Goal: Information Seeking & Learning: Learn about a topic

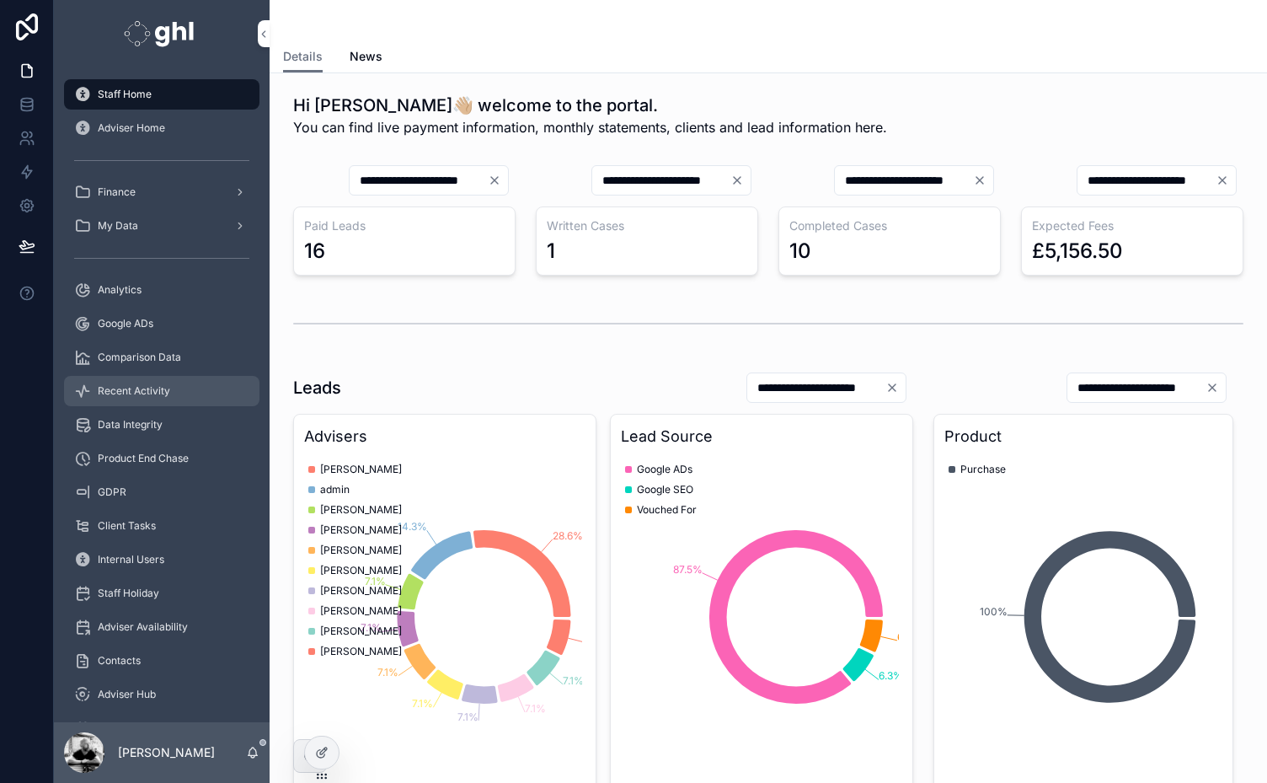
click at [142, 392] on span "Recent Activity" at bounding box center [134, 390] width 72 height 13
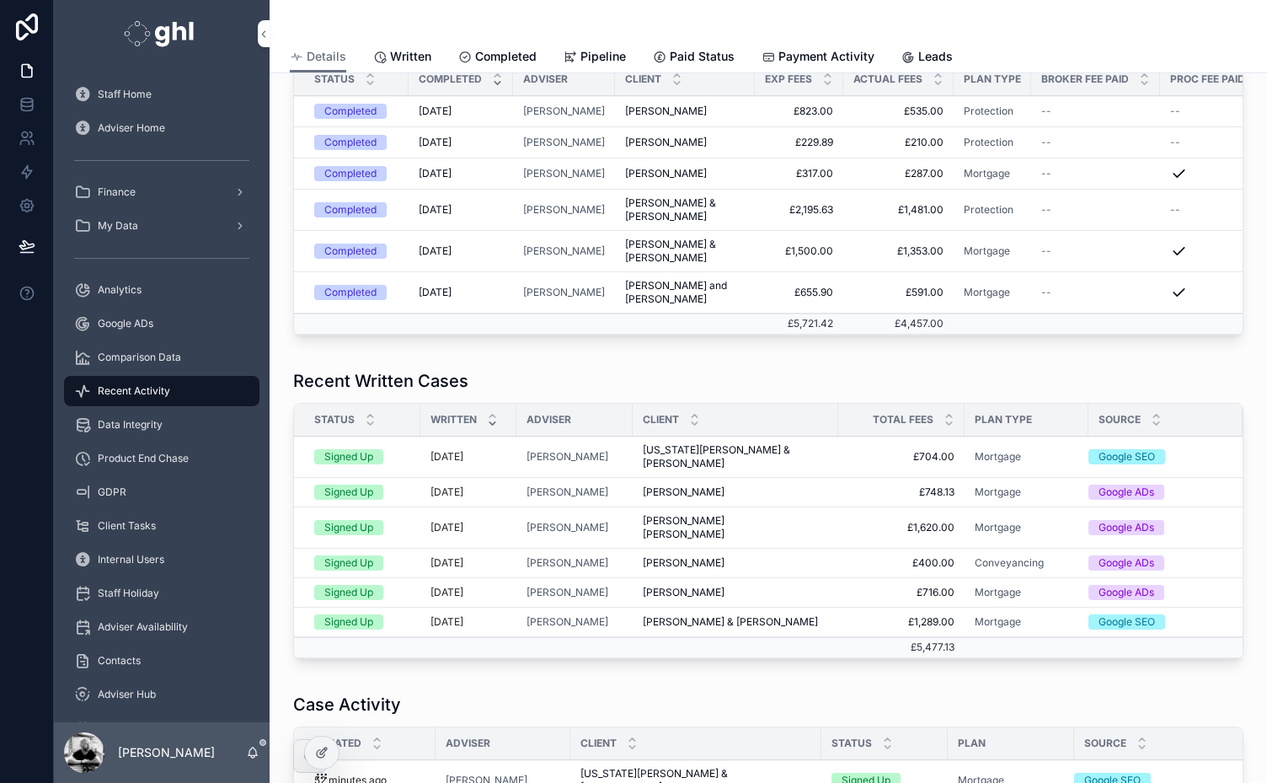
scroll to position [383, 0]
click at [693, 490] on span "[PERSON_NAME]" at bounding box center [684, 493] width 82 height 13
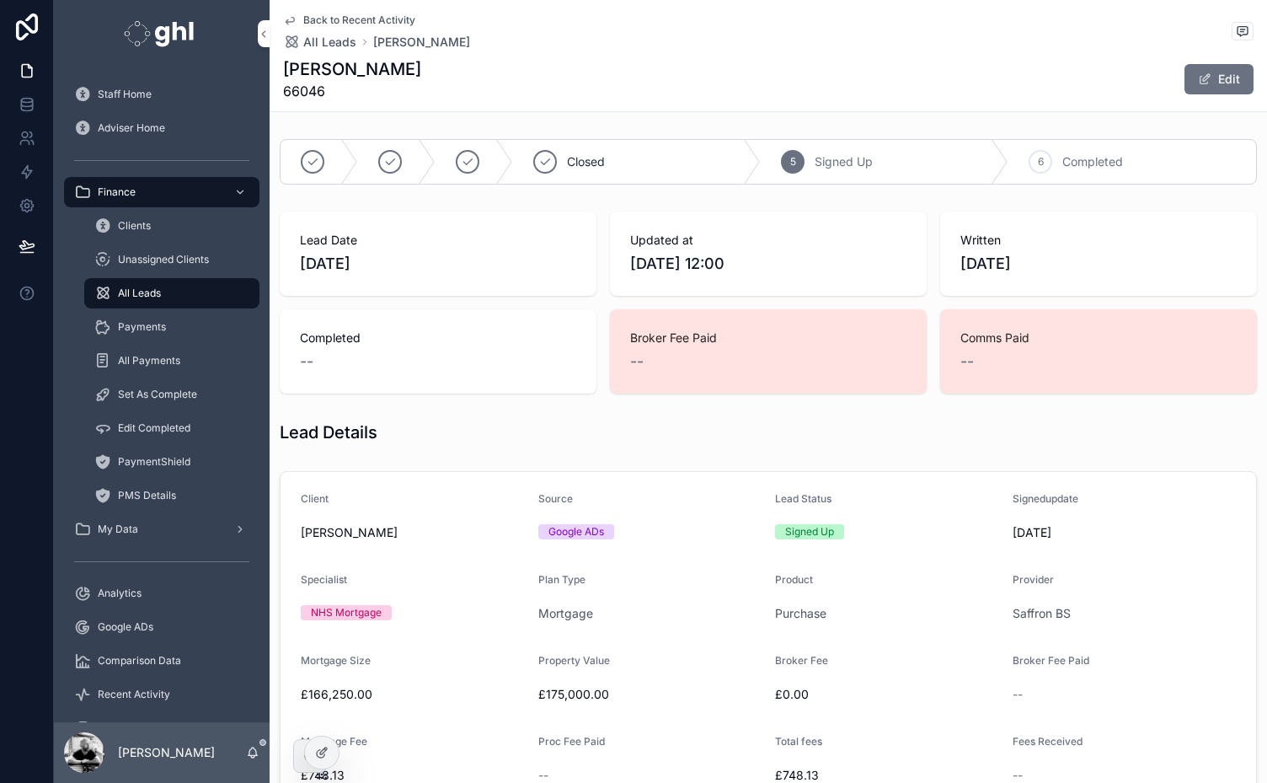
click at [359, 17] on span "Back to Recent Activity" at bounding box center [359, 19] width 112 height 13
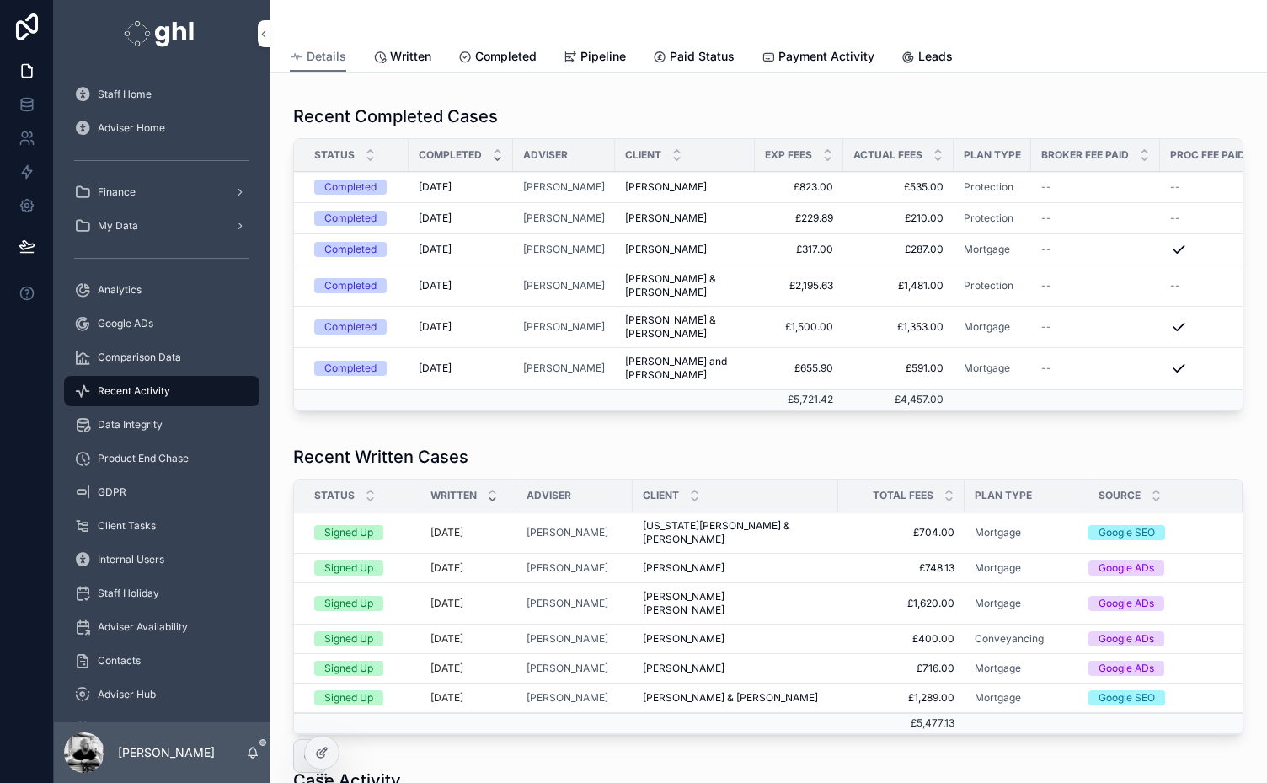
scroll to position [311, 0]
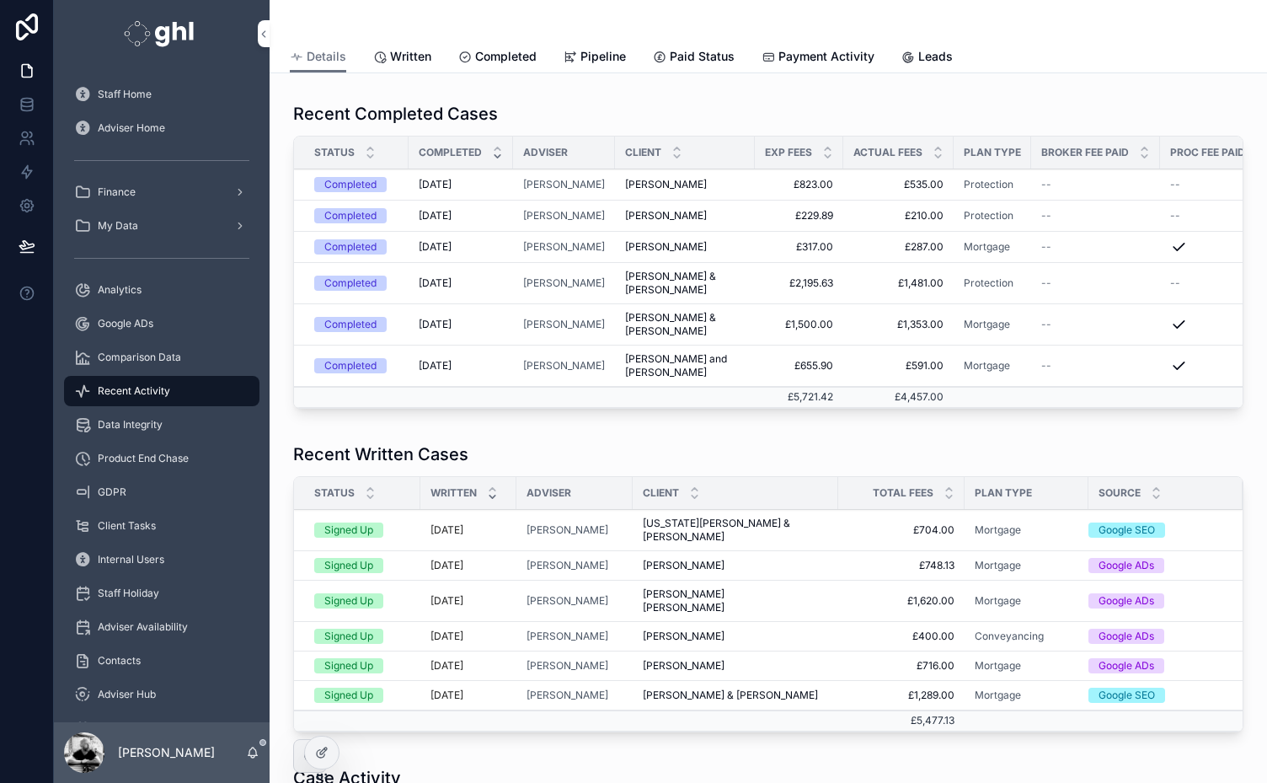
click at [696, 531] on span "[US_STATE][PERSON_NAME] & [PERSON_NAME]" at bounding box center [735, 530] width 185 height 27
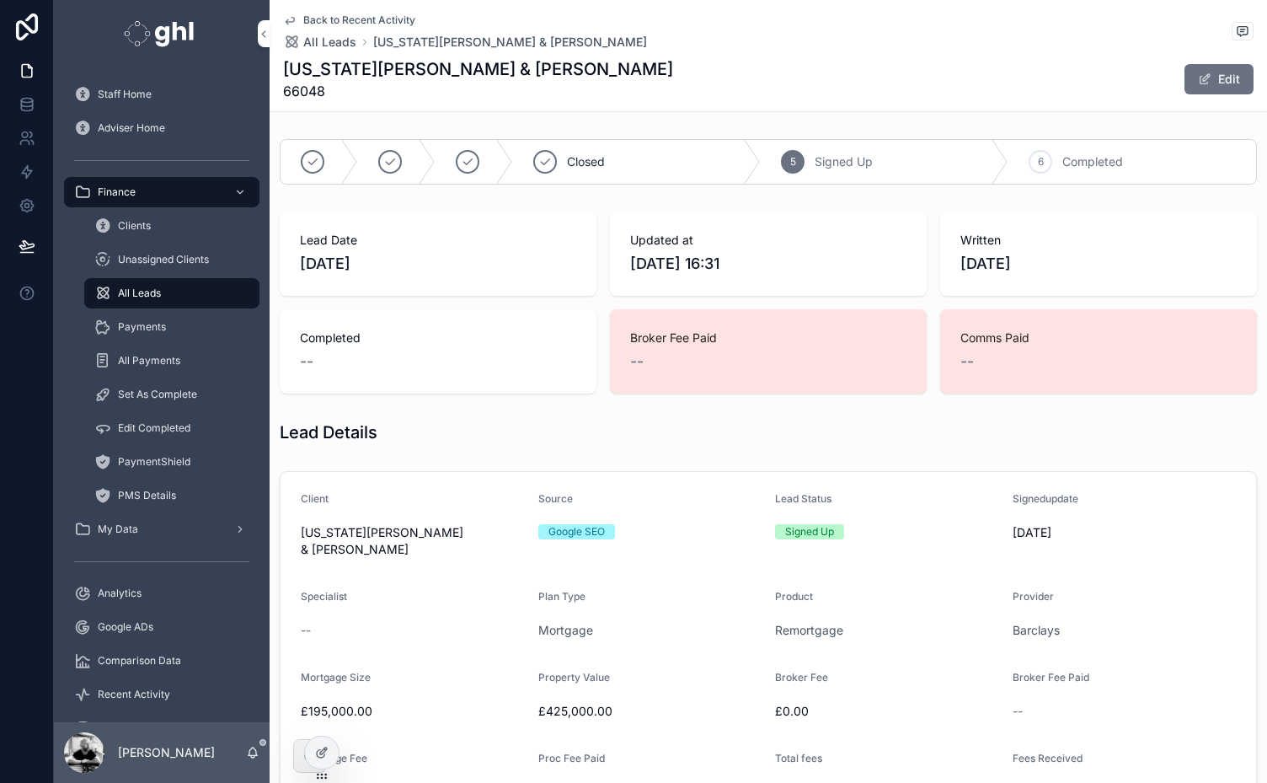
click at [313, 19] on span "Back to Recent Activity" at bounding box center [359, 19] width 112 height 13
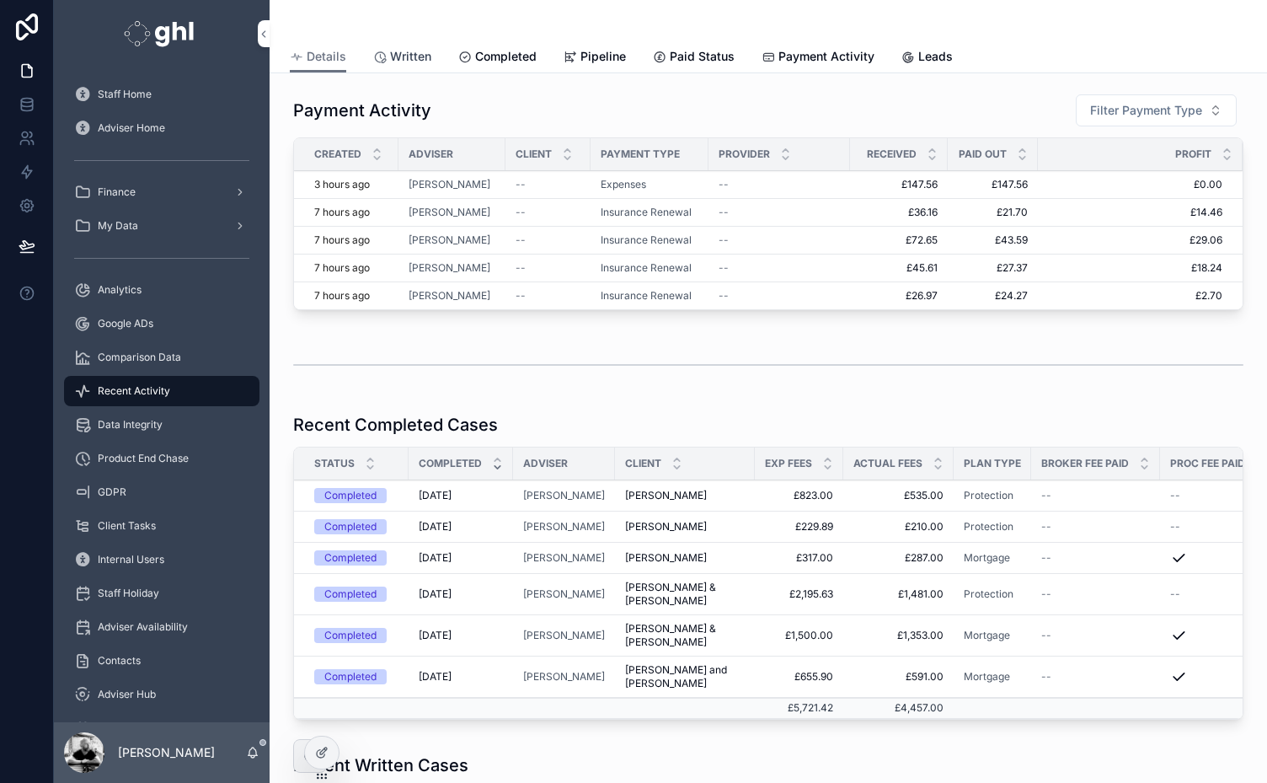
click at [410, 51] on span "Written" at bounding box center [410, 56] width 41 height 17
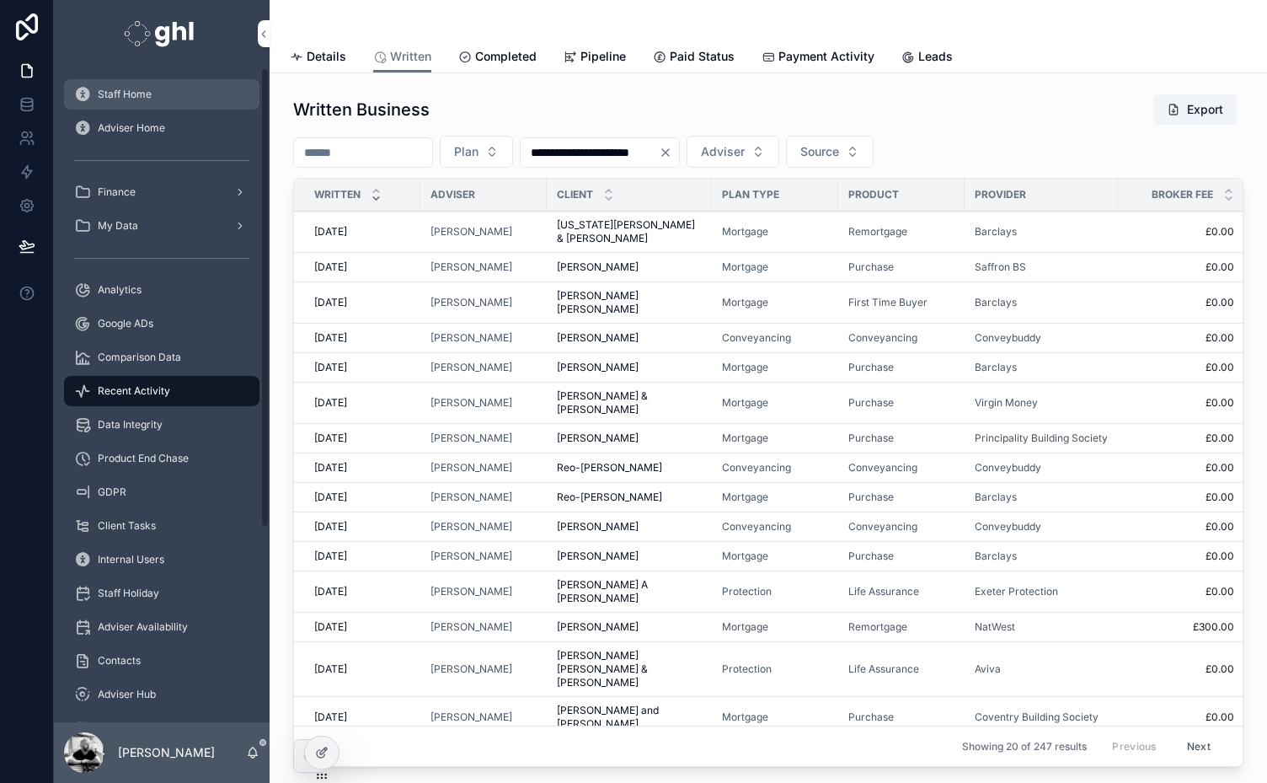
click at [147, 89] on span "Staff Home" at bounding box center [125, 94] width 54 height 13
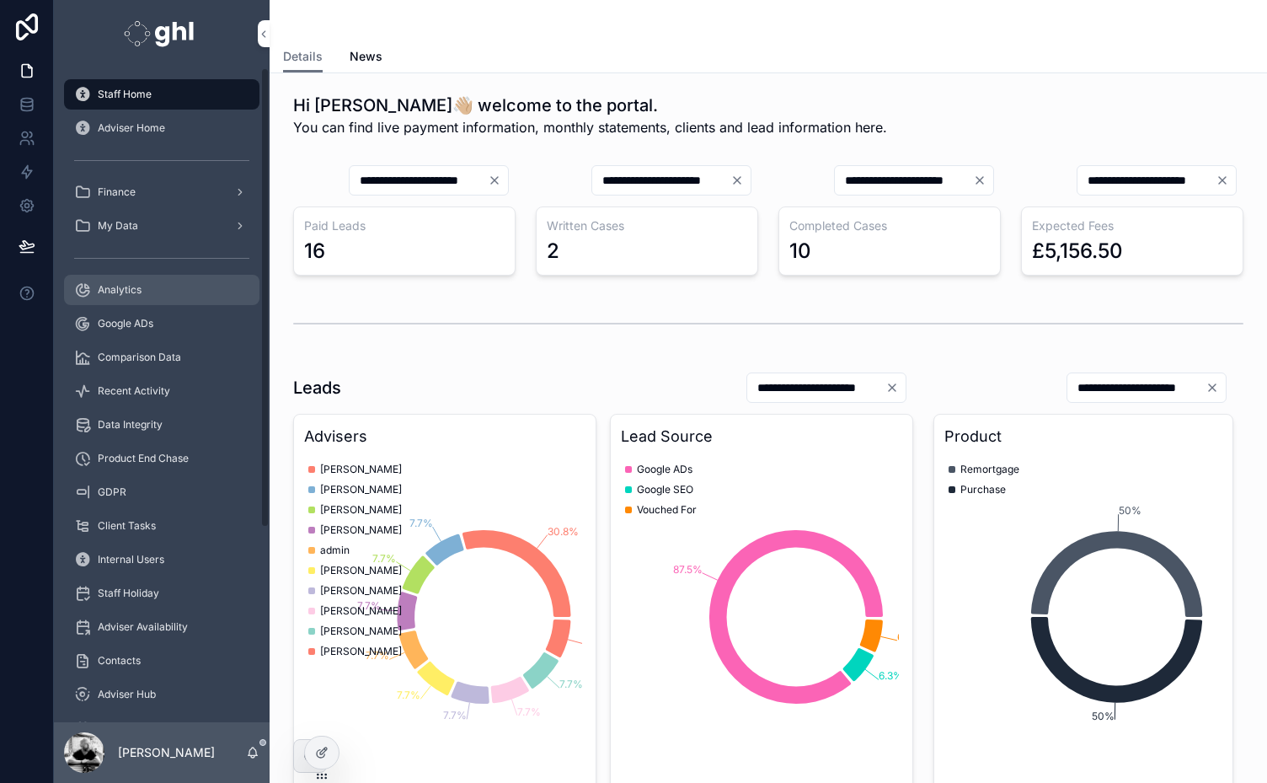
click at [104, 290] on span "Analytics" at bounding box center [120, 289] width 44 height 13
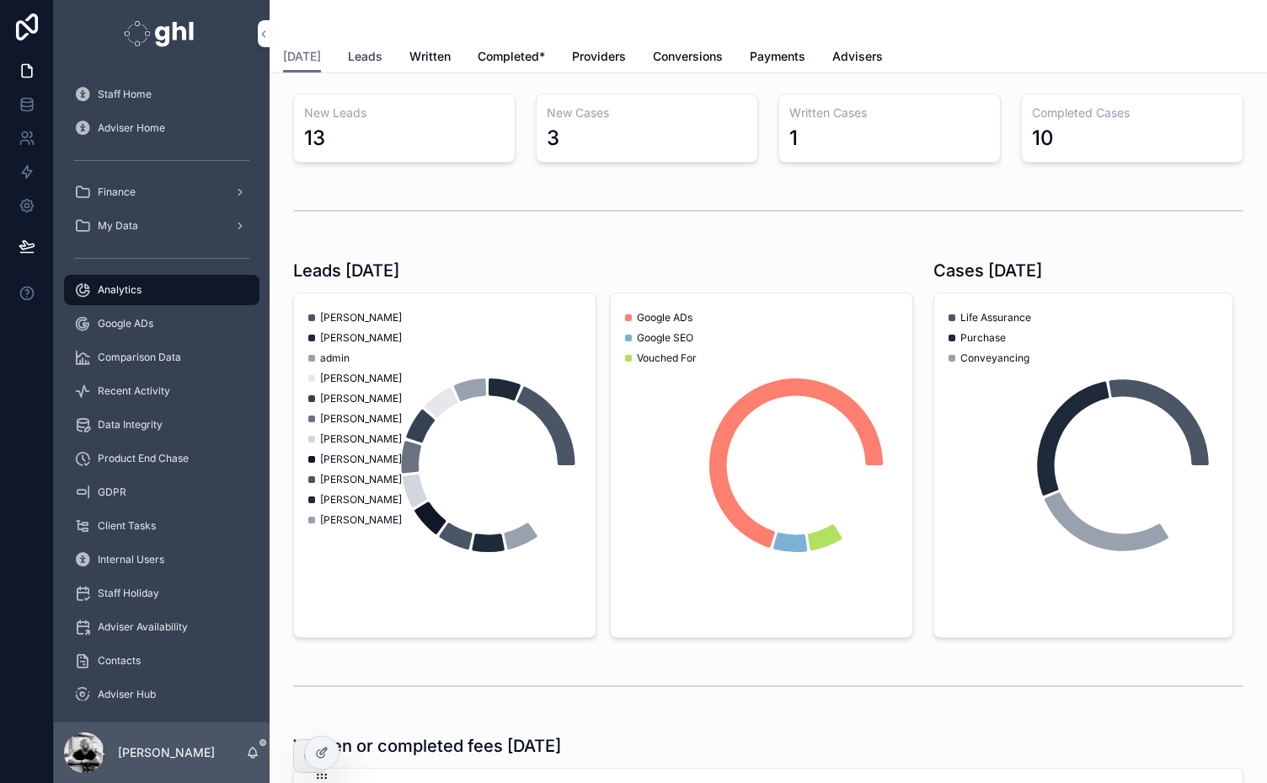
click at [369, 56] on span "Leads" at bounding box center [365, 56] width 35 height 17
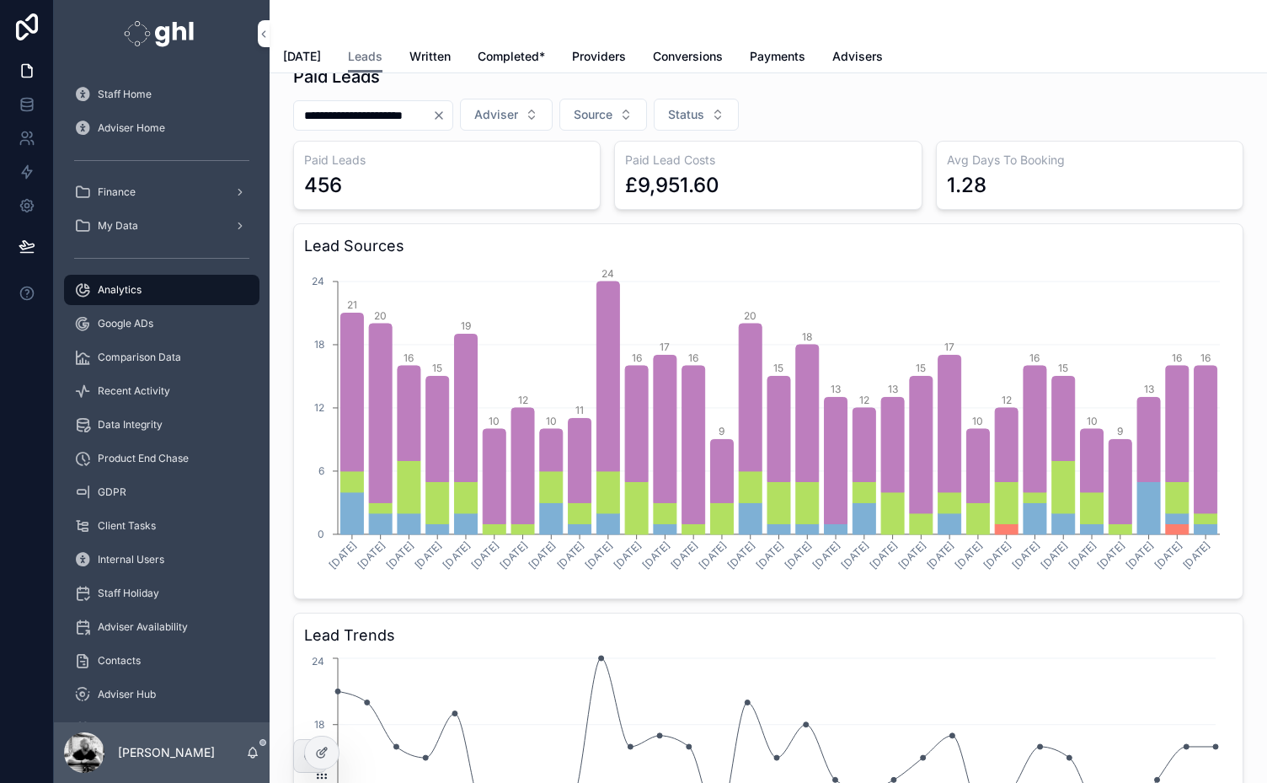
scroll to position [945, 0]
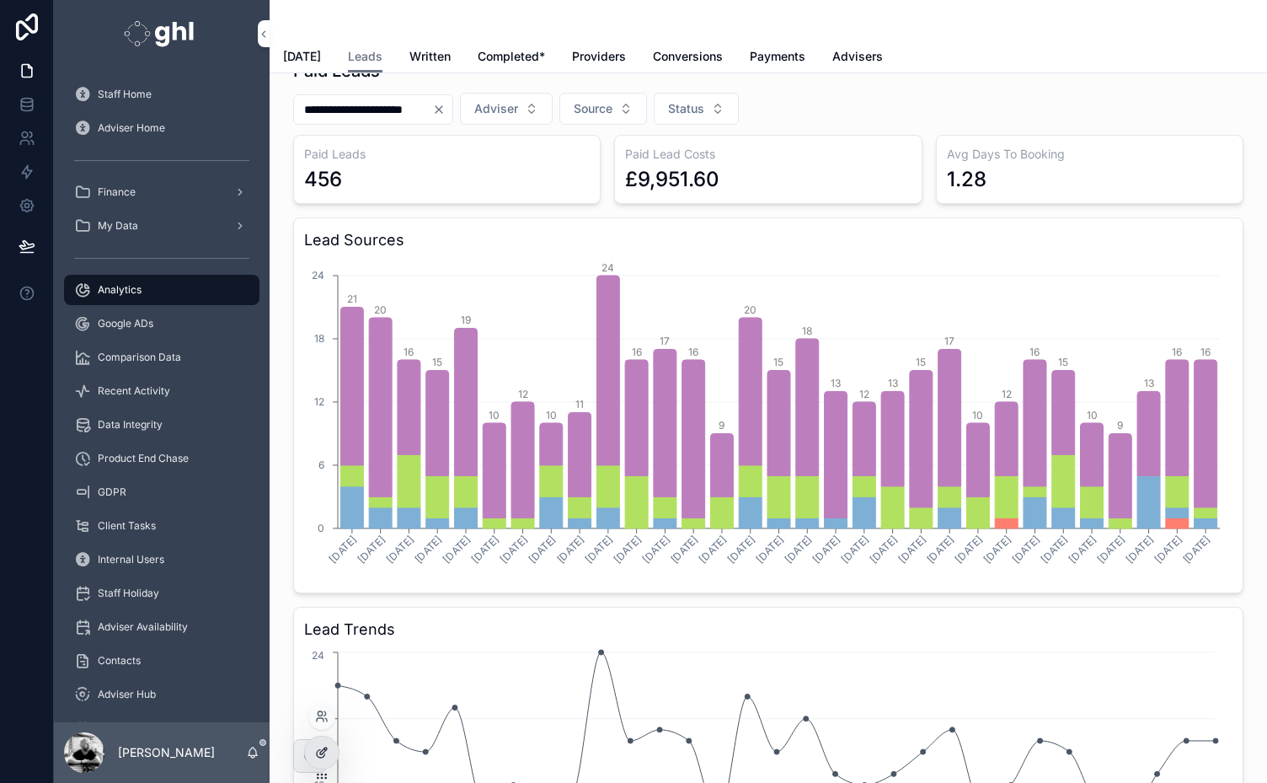
click at [319, 746] on icon at bounding box center [321, 752] width 13 height 13
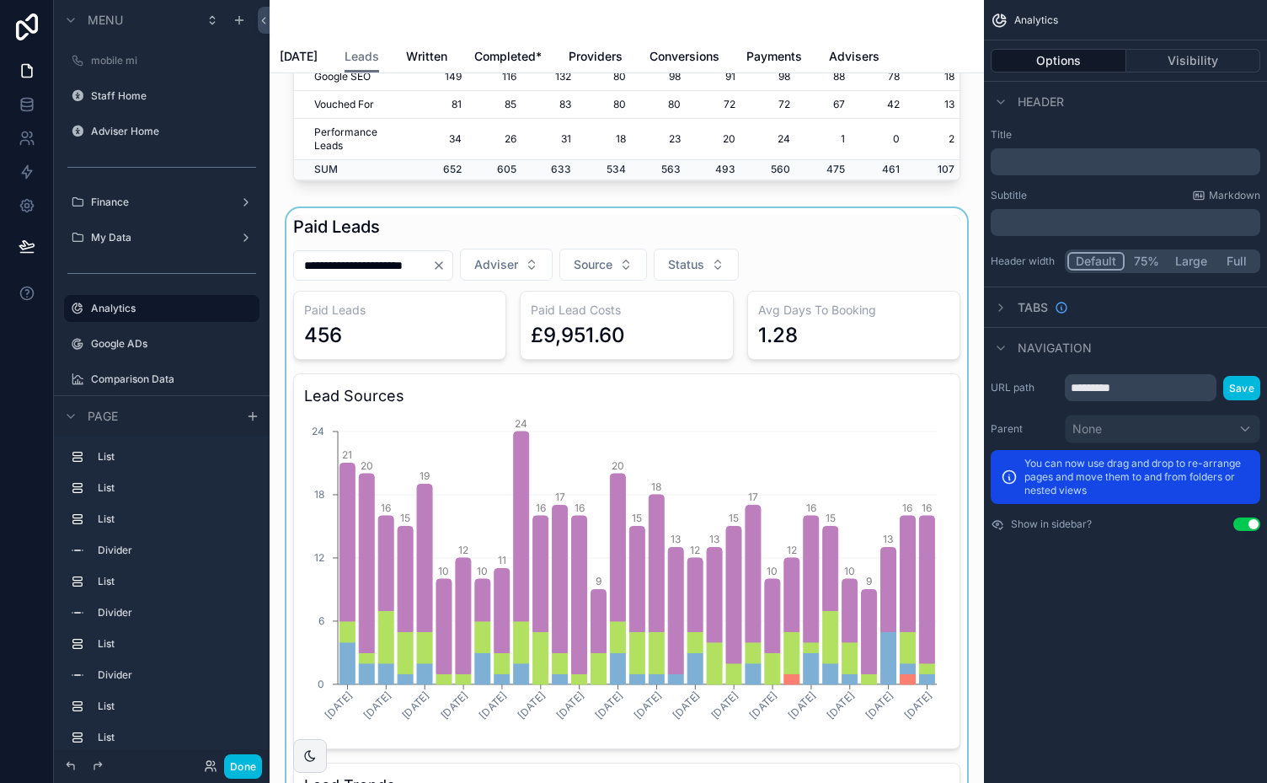
scroll to position [784, 0]
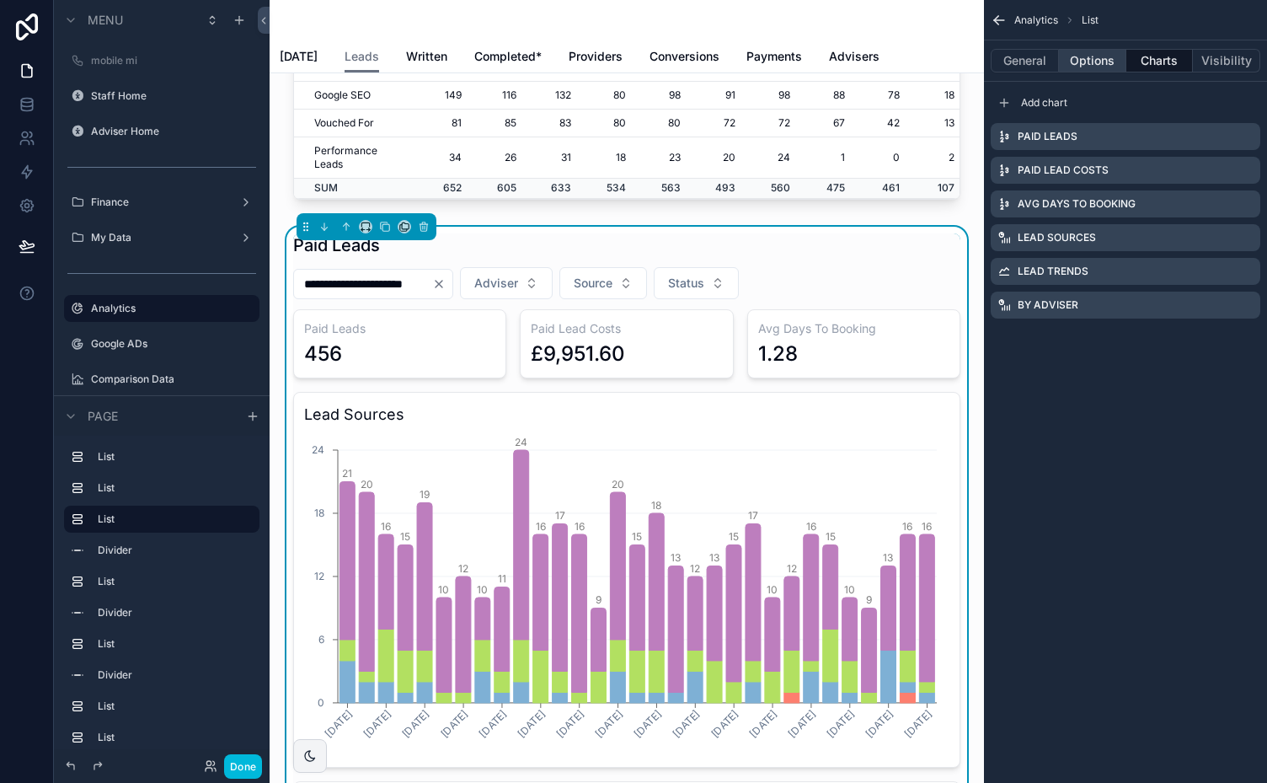
click at [1085, 61] on button "Options" at bounding box center [1092, 61] width 67 height 24
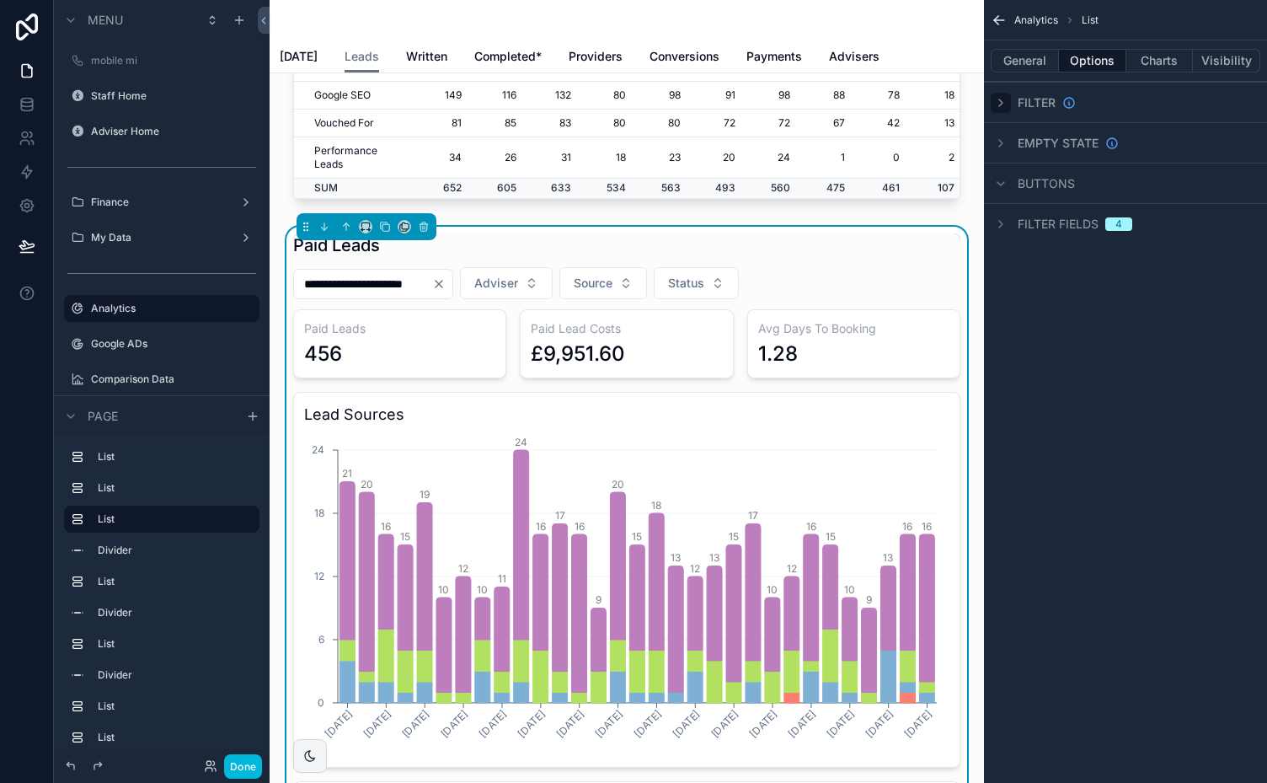
click at [999, 103] on icon "scrollable content" at bounding box center [1000, 102] width 13 height 13
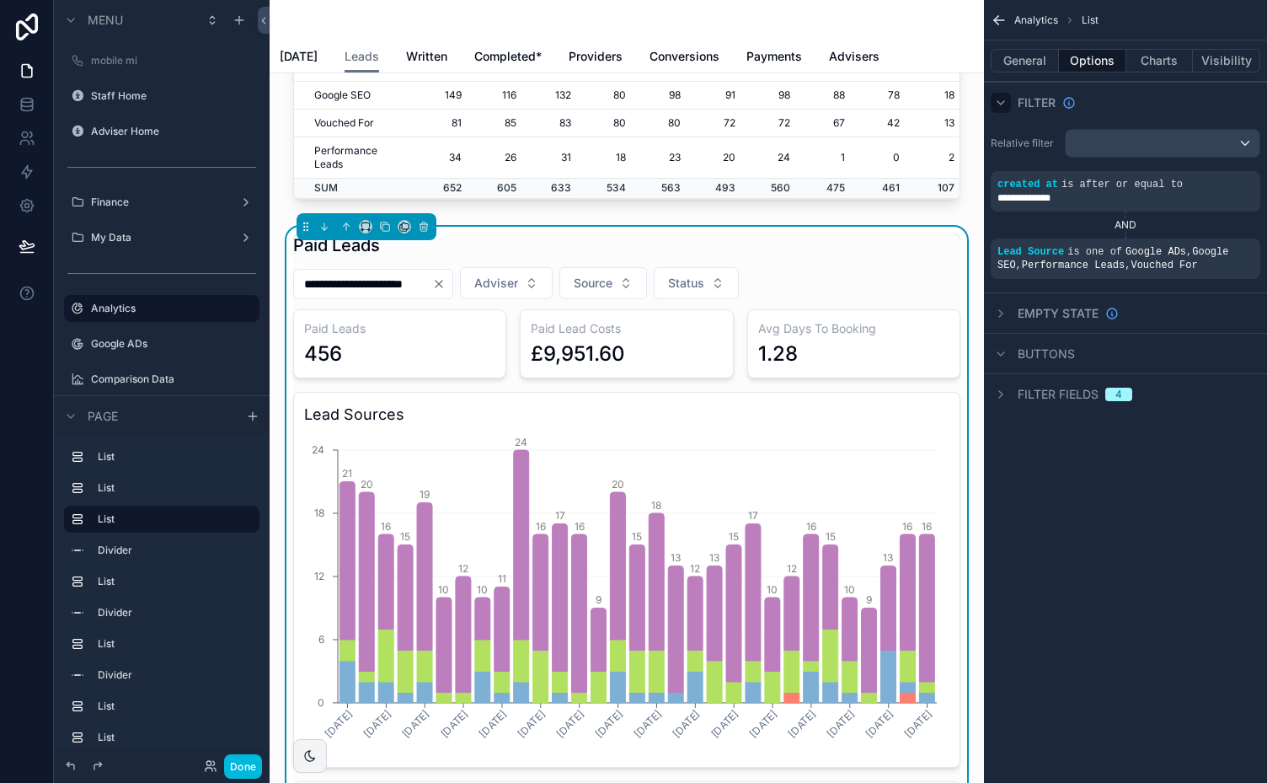
click at [763, 337] on h3 "Avg Days To Booking" at bounding box center [853, 328] width 191 height 17
click at [1165, 57] on button "Charts" at bounding box center [1160, 61] width 67 height 24
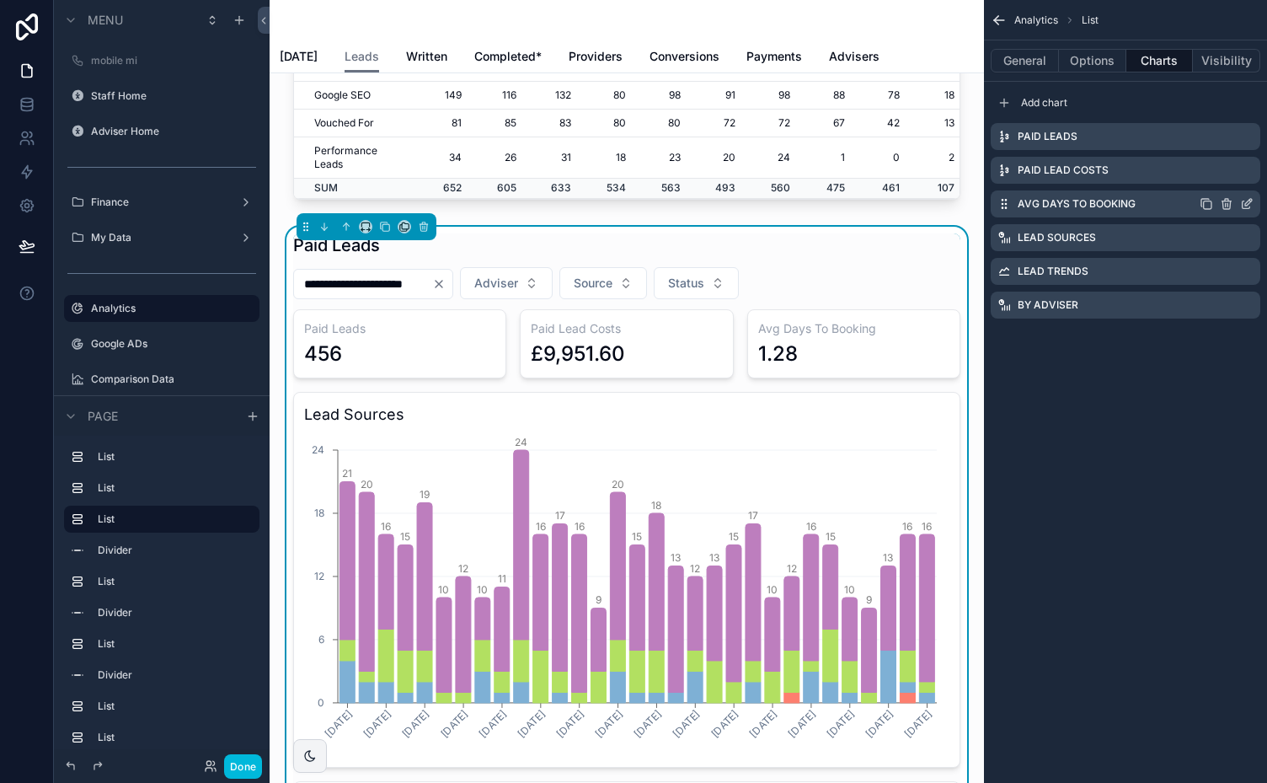
click at [1208, 203] on icon "scrollable content" at bounding box center [1206, 203] width 13 height 13
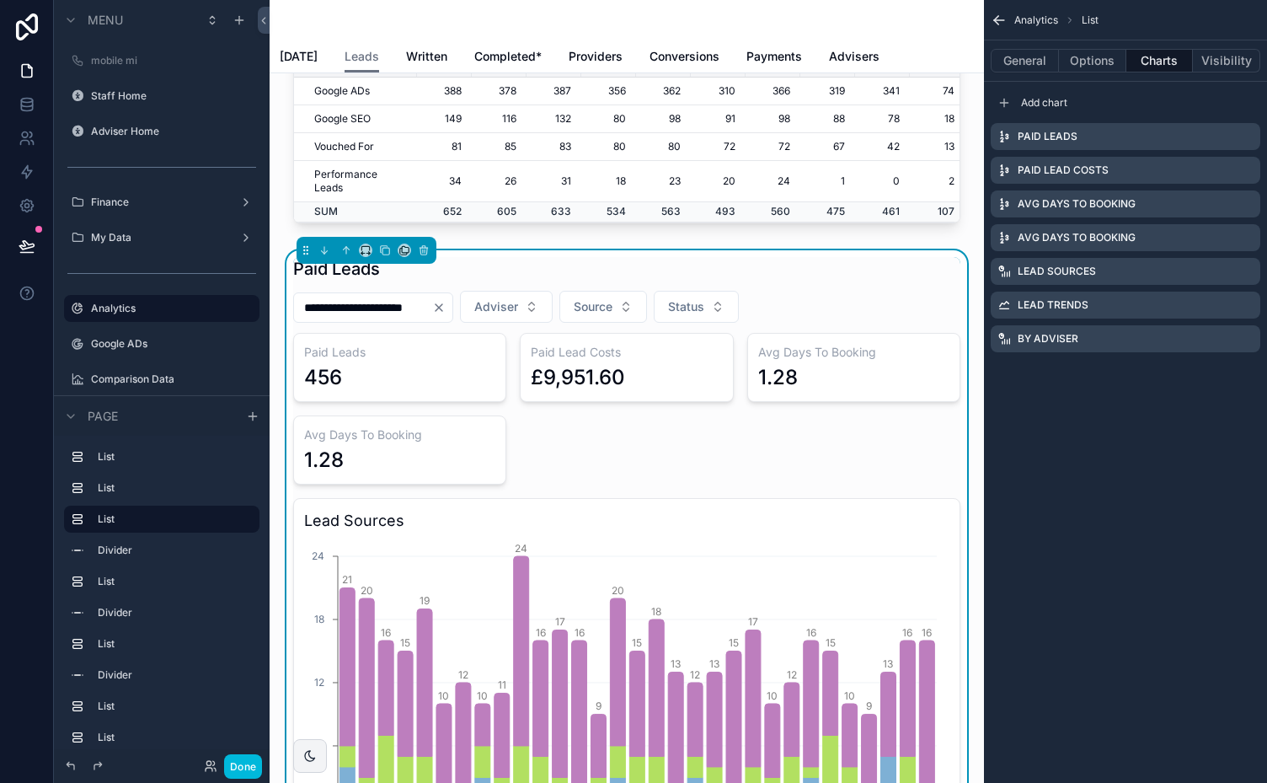
scroll to position [783, 0]
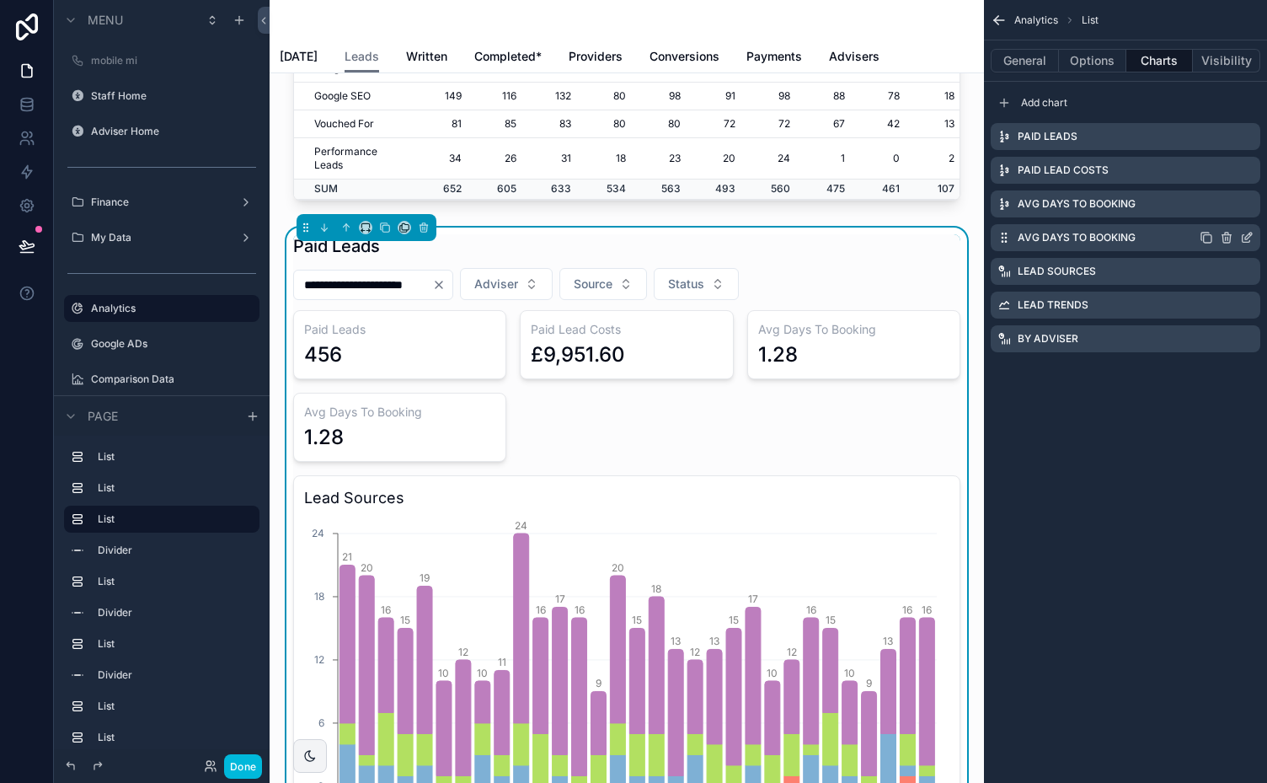
click at [1244, 235] on icon "scrollable content" at bounding box center [1247, 239] width 8 height 8
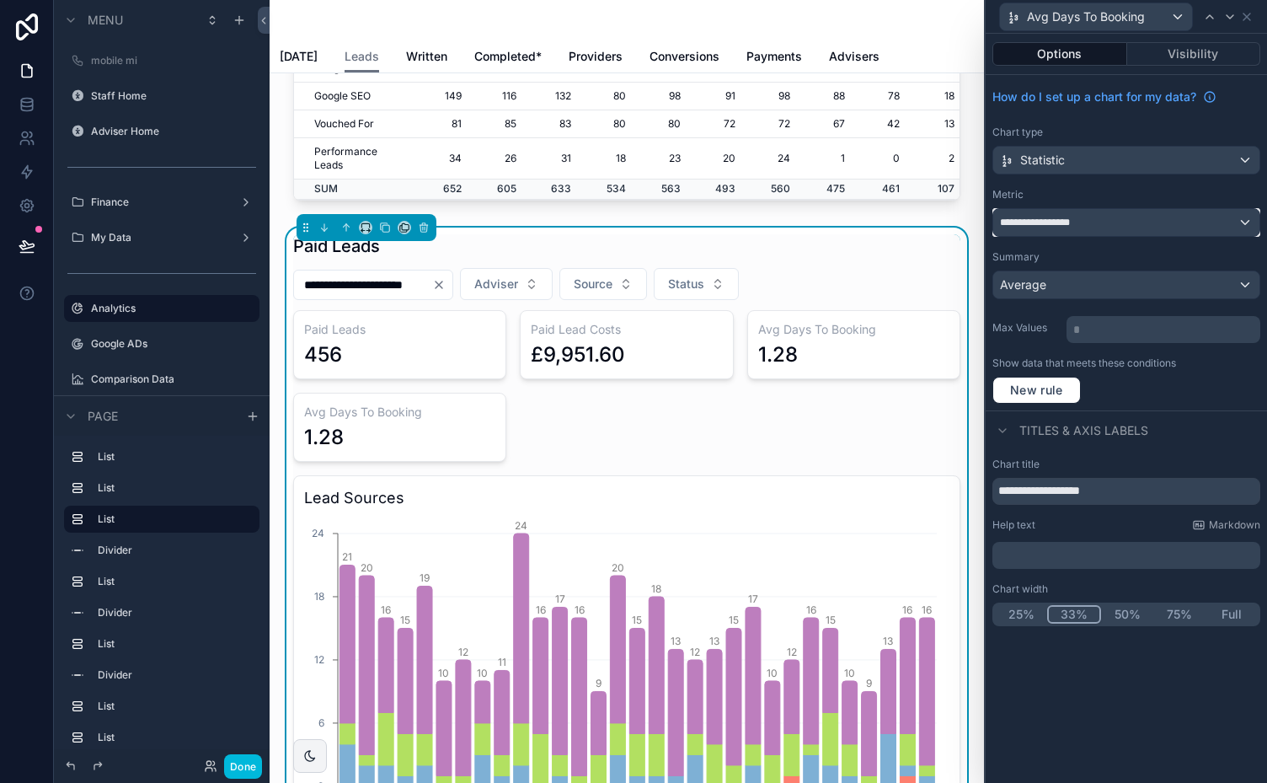
click at [1227, 223] on div "**********" at bounding box center [1126, 222] width 266 height 27
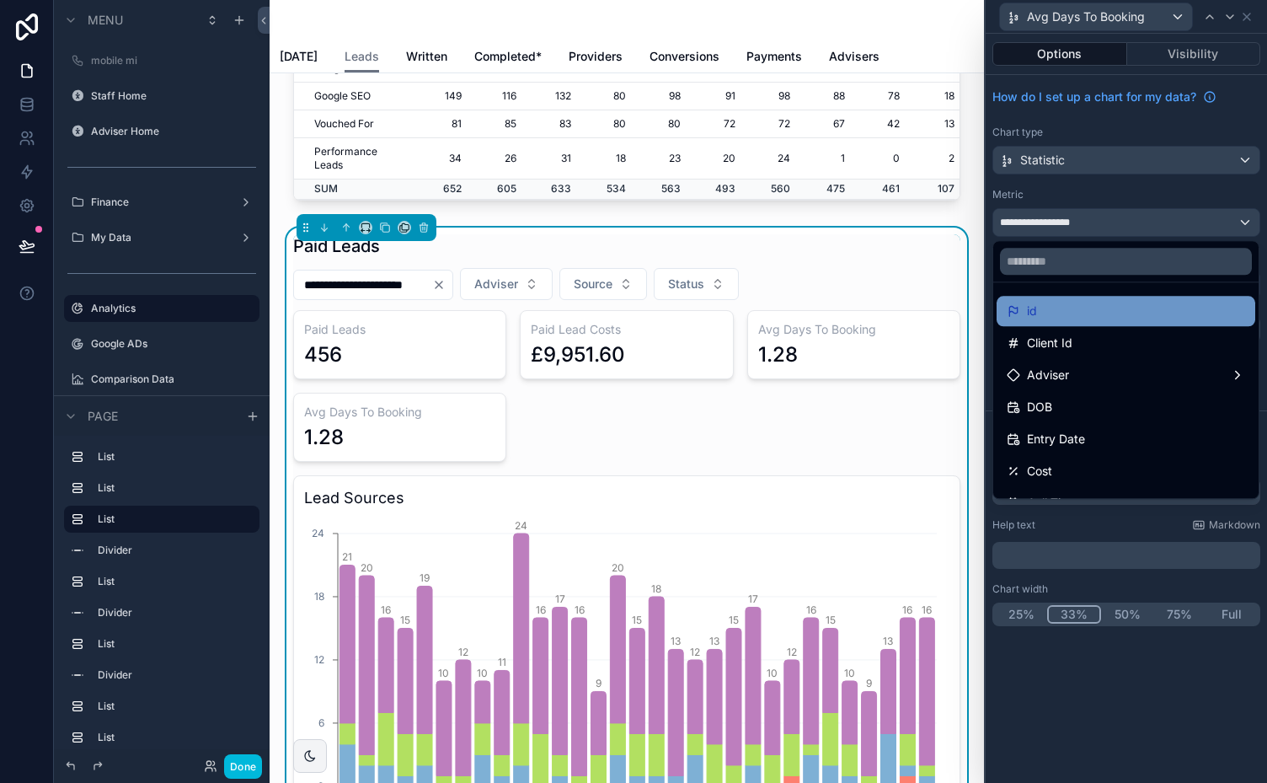
click at [1141, 314] on div "id" at bounding box center [1126, 311] width 238 height 20
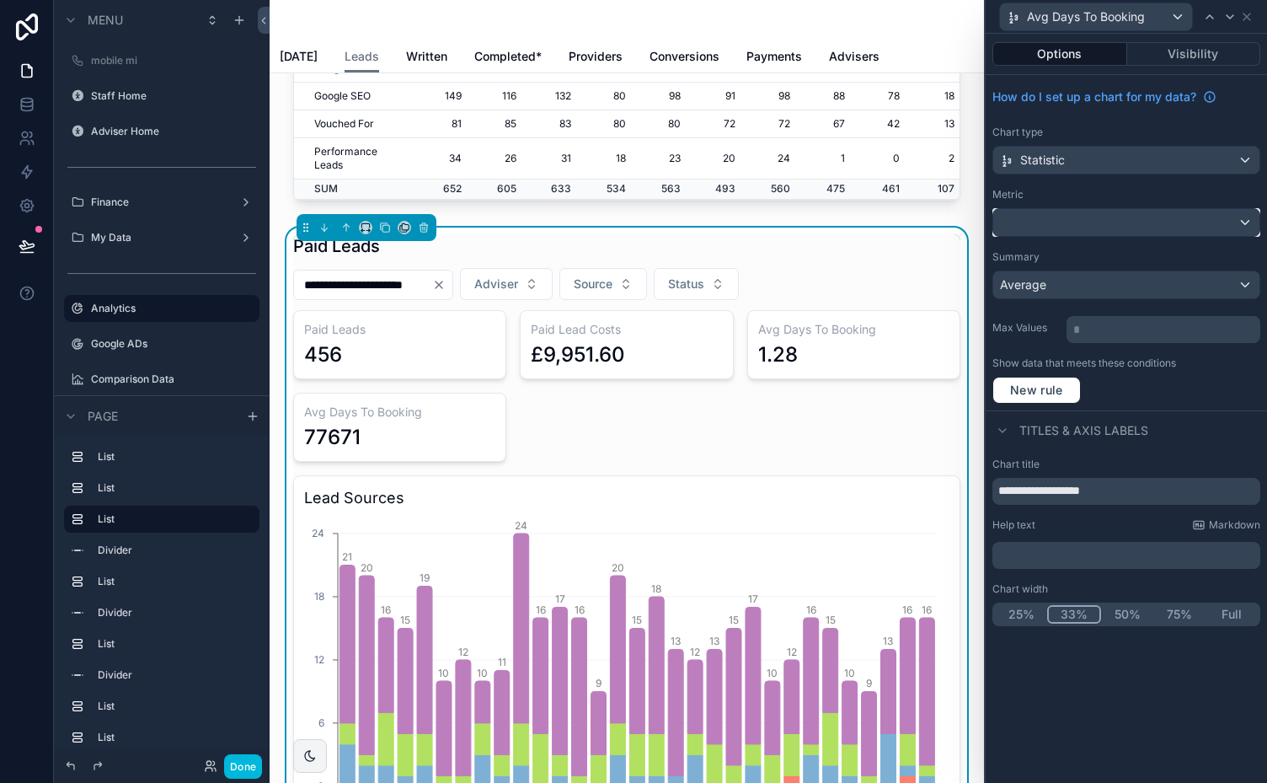
click at [1242, 227] on div at bounding box center [1126, 222] width 266 height 27
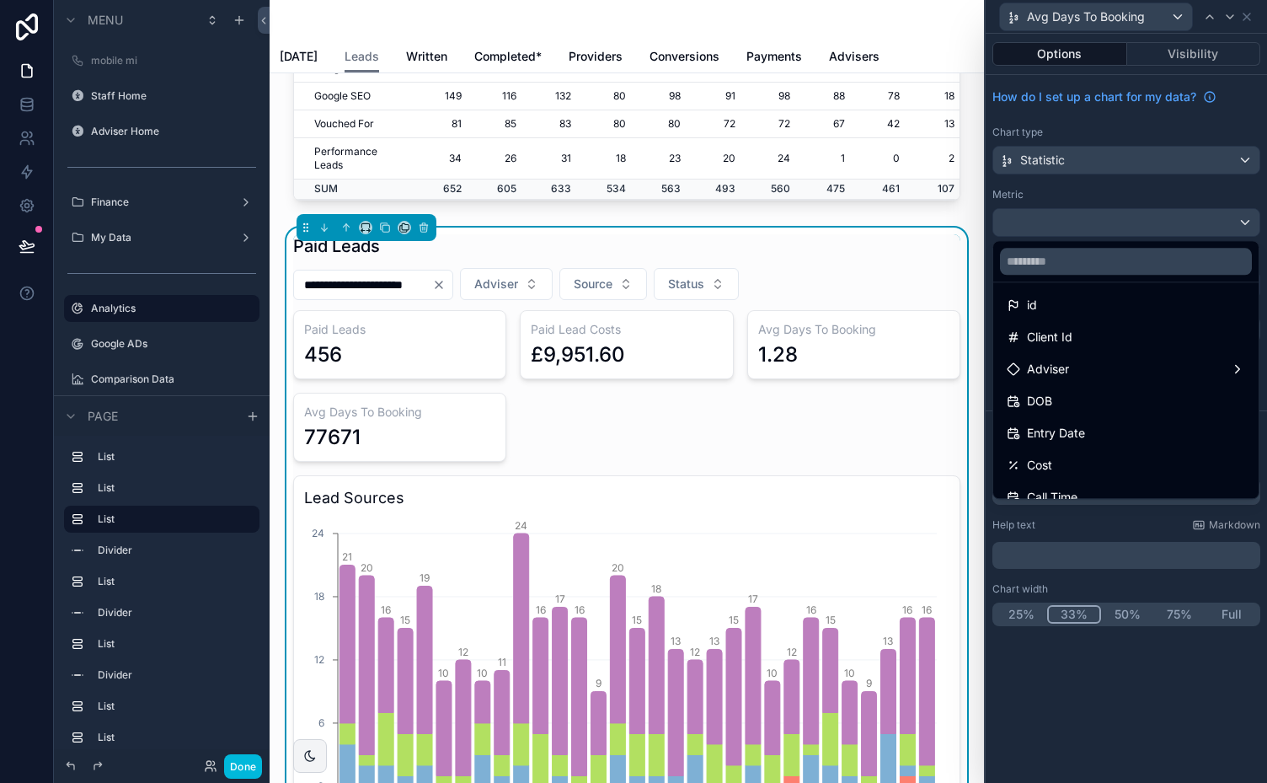
scroll to position [0, 0]
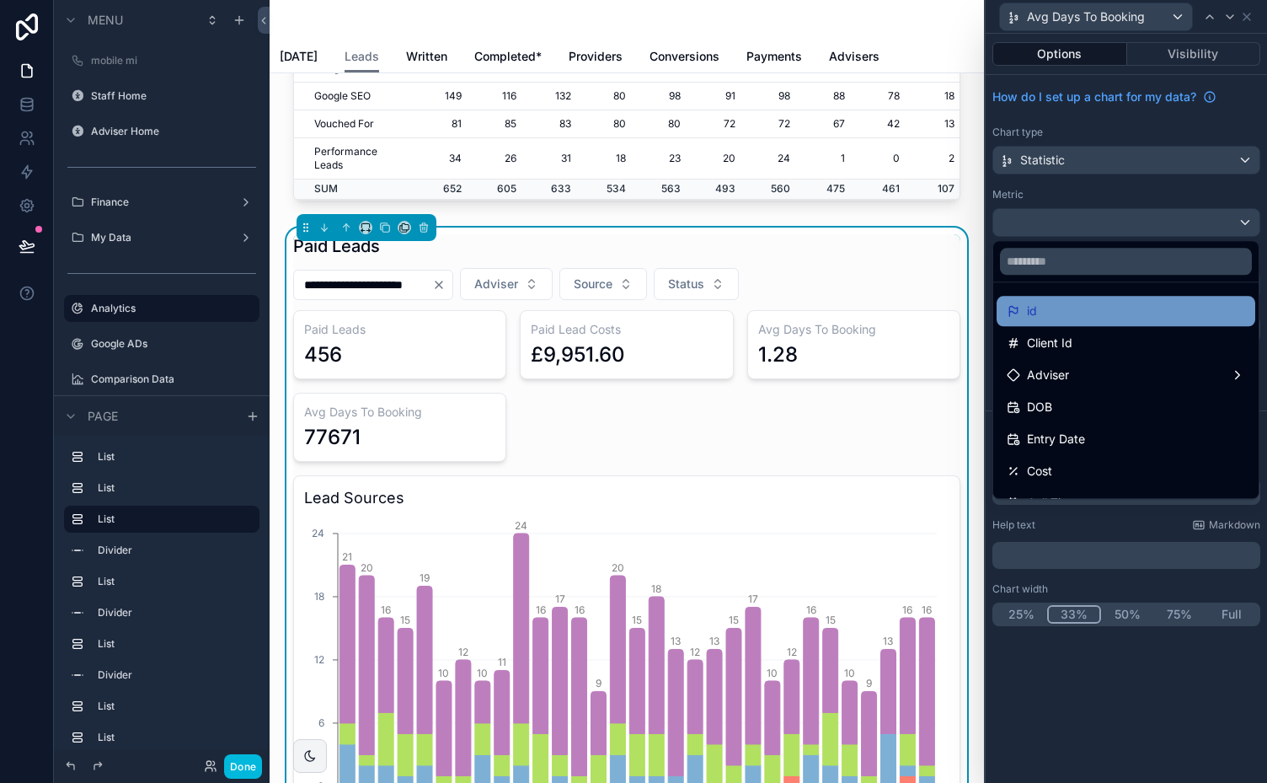
click at [1178, 314] on div "id" at bounding box center [1126, 311] width 238 height 20
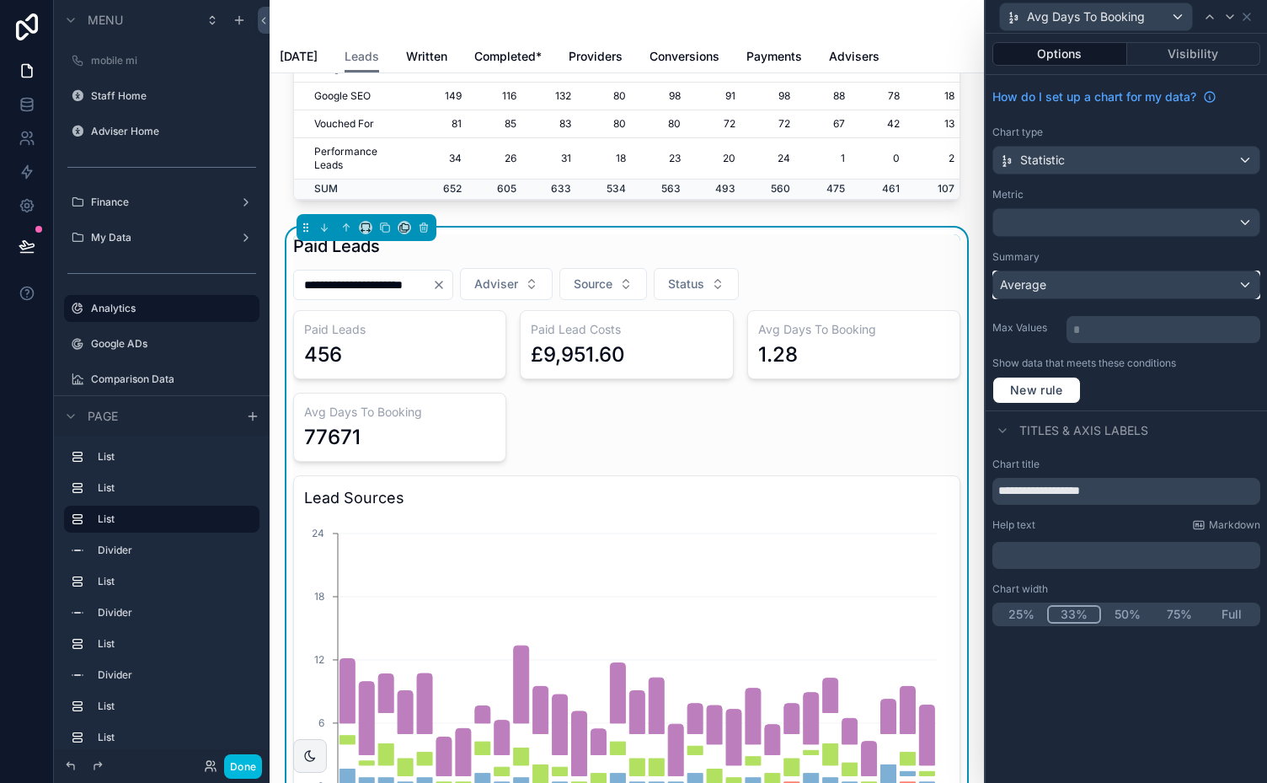
click at [1242, 276] on div "Average" at bounding box center [1126, 284] width 266 height 27
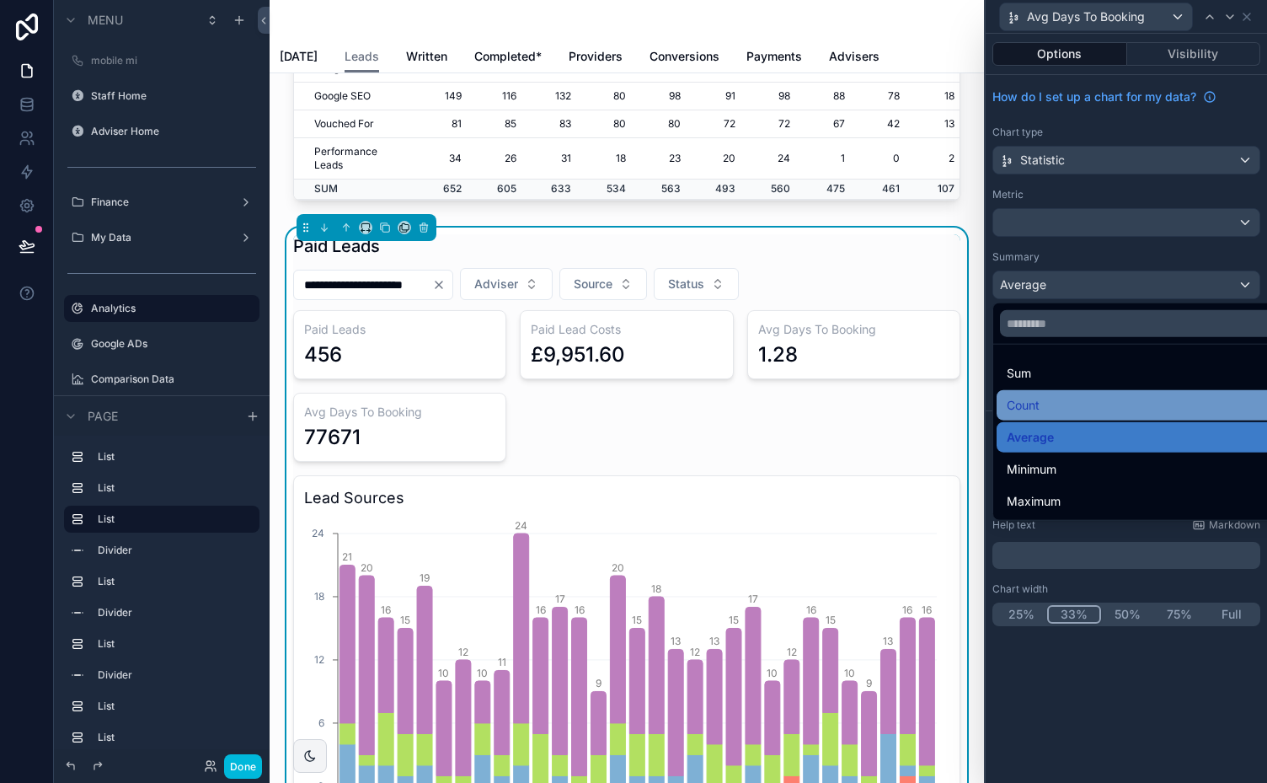
click at [1043, 401] on div "Count" at bounding box center [1146, 405] width 279 height 20
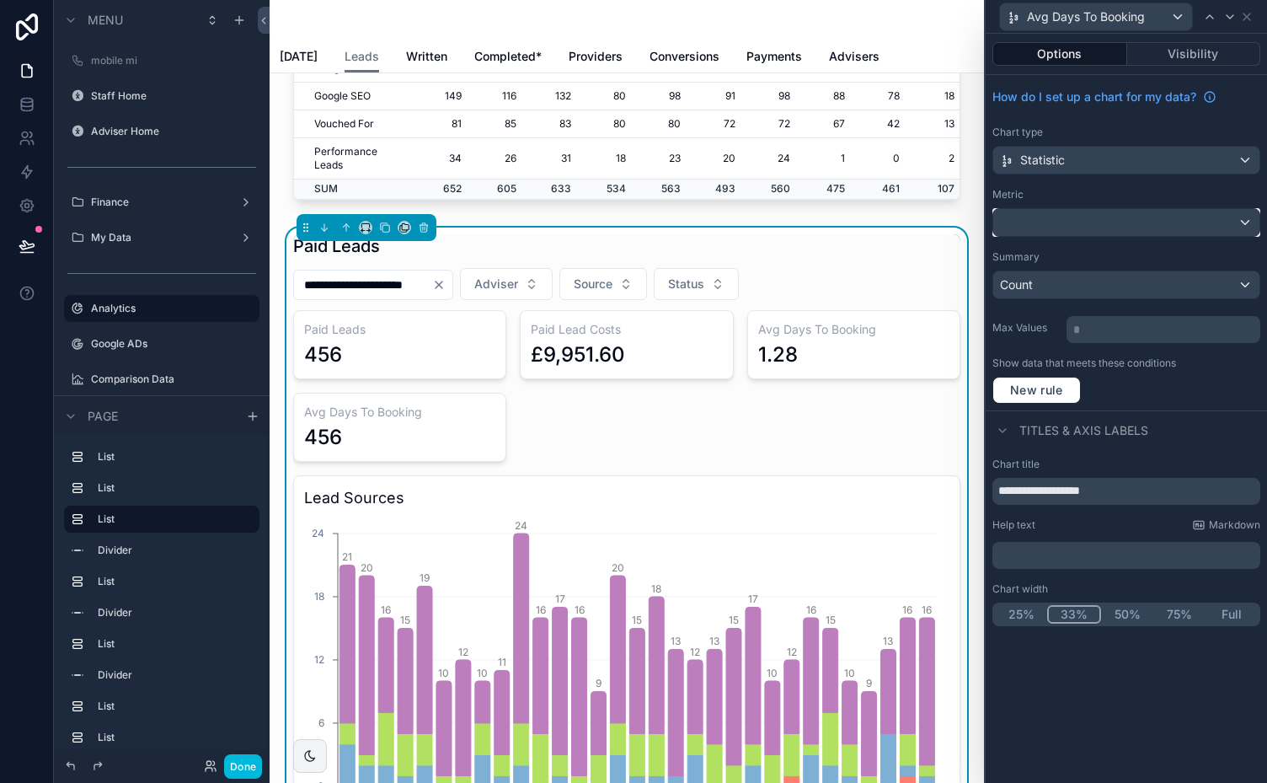
click at [1241, 229] on div at bounding box center [1126, 222] width 266 height 27
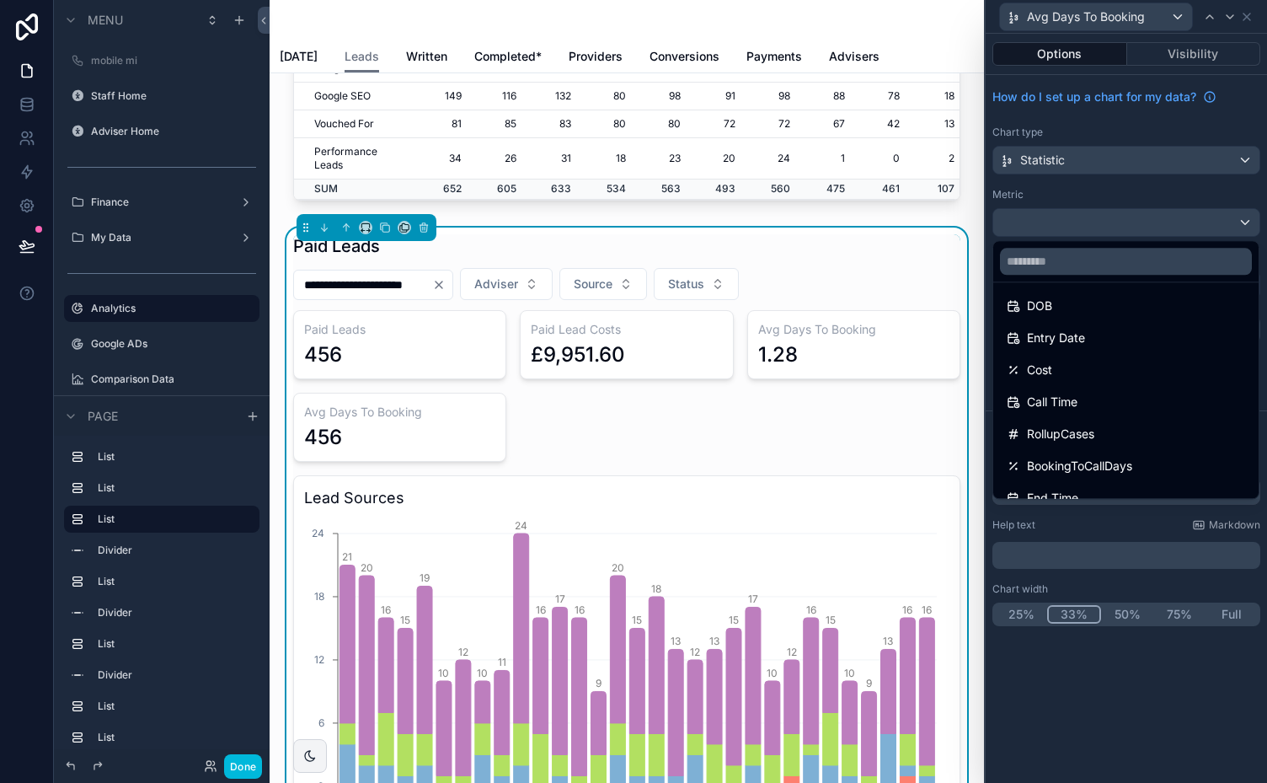
scroll to position [111, 0]
drag, startPoint x: 1244, startPoint y: 369, endPoint x: 1244, endPoint y: 384, distance: 15.2
click at [1244, 384] on ul "id Client Id Adviser DOB Entry Date Cost Call Time RollupCases BookingToCallDay…" at bounding box center [1125, 390] width 265 height 216
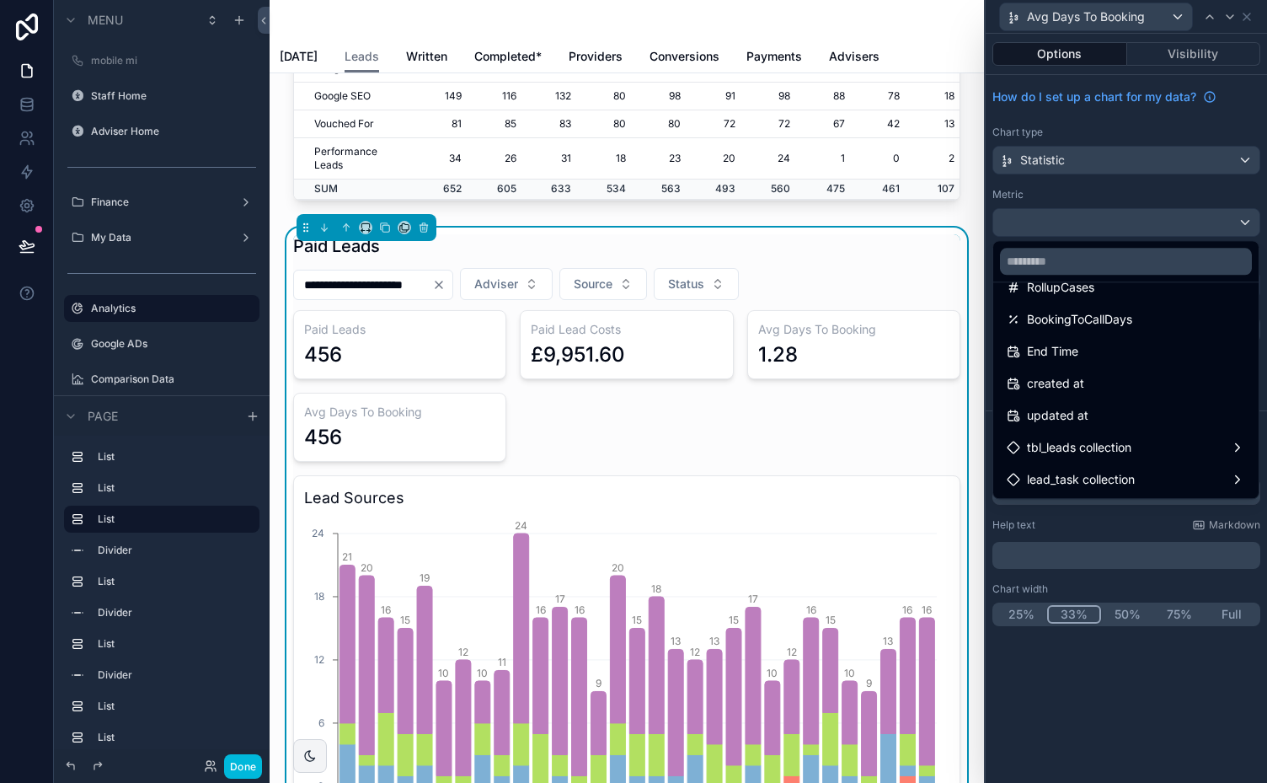
scroll to position [0, 0]
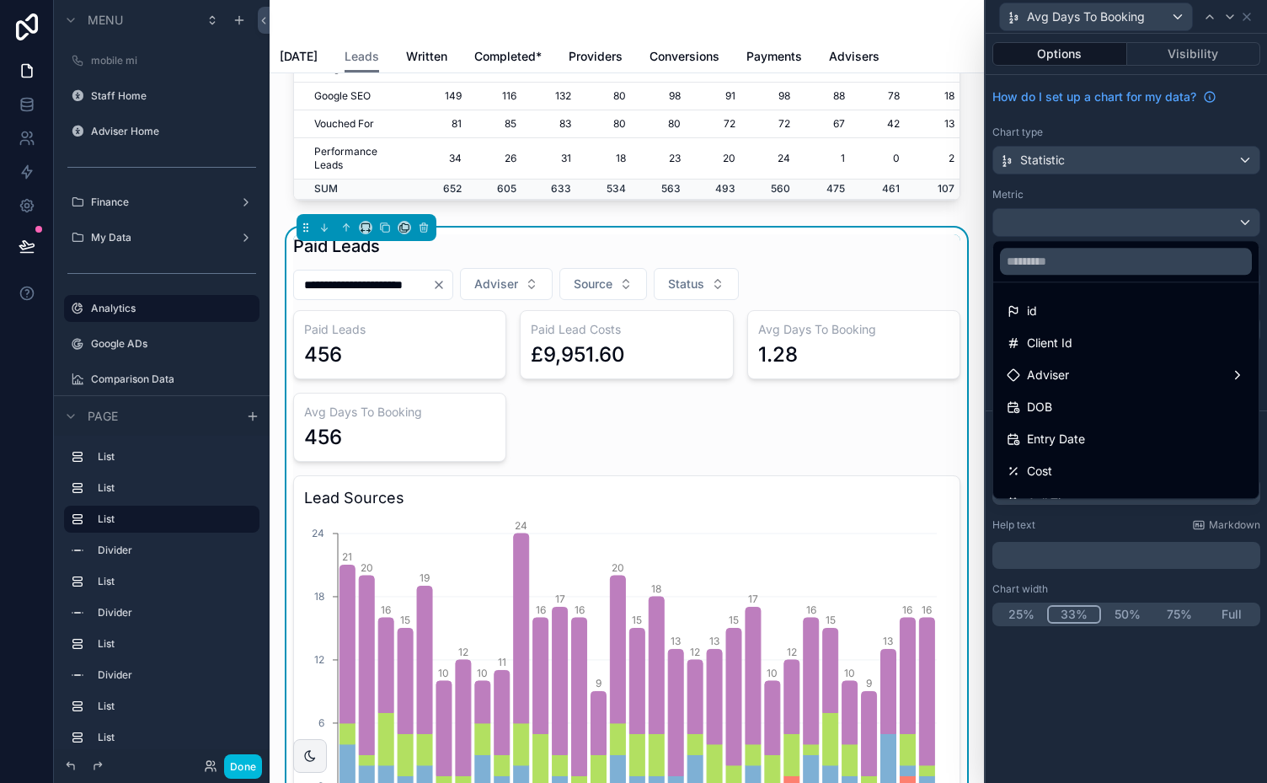
click at [1203, 197] on div at bounding box center [1126, 391] width 281 height 783
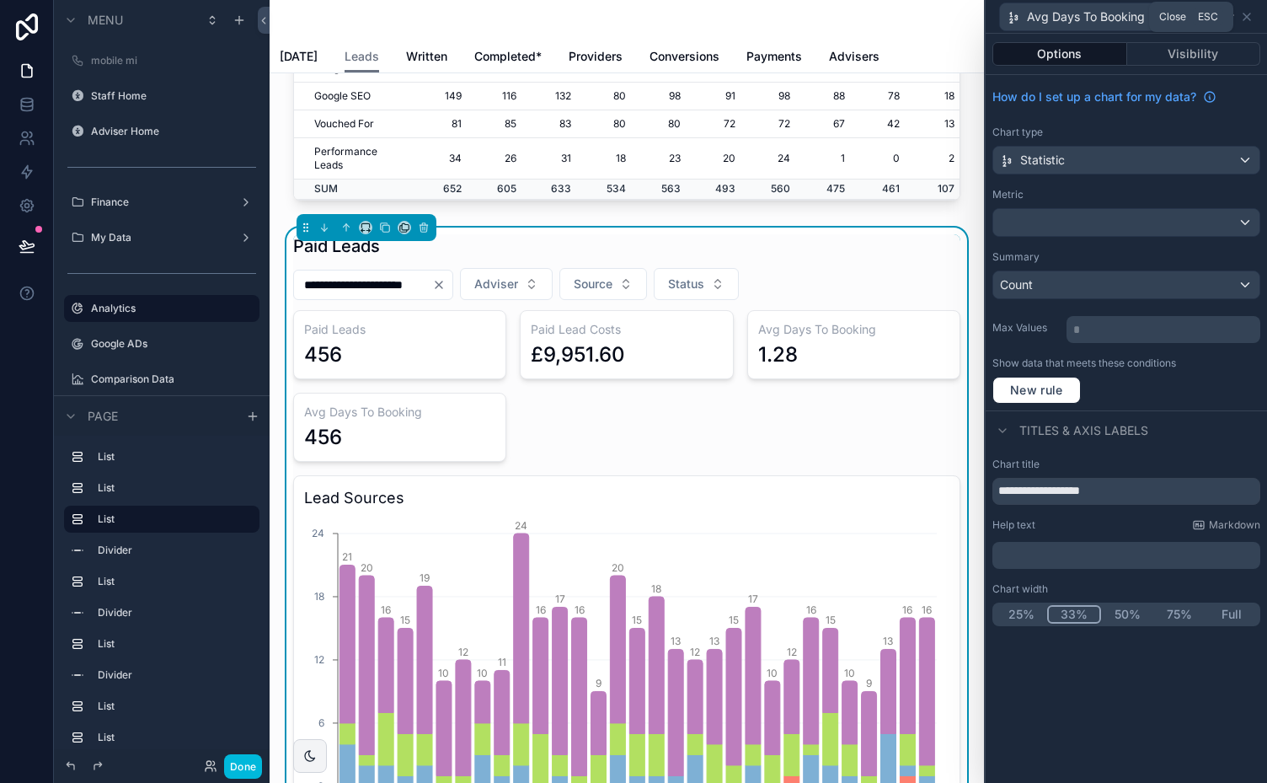
click at [1249, 19] on icon at bounding box center [1246, 16] width 13 height 13
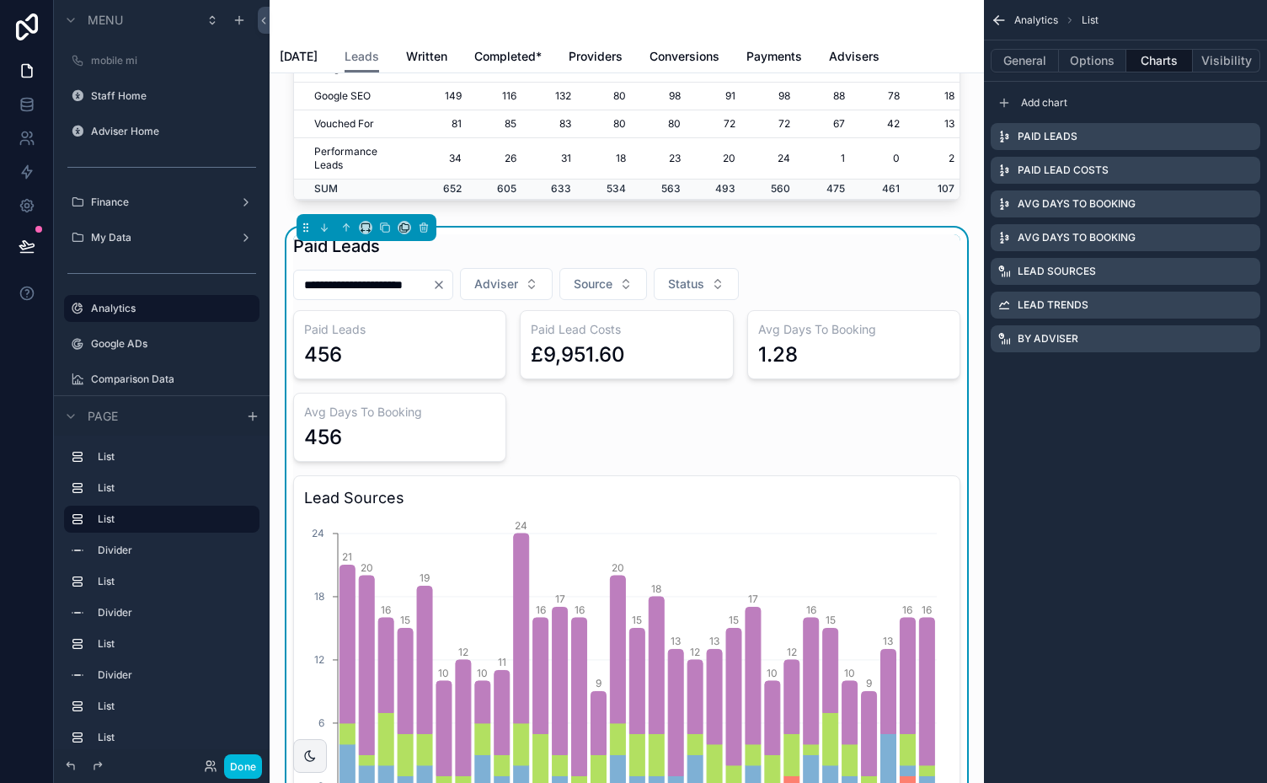
click at [0, 0] on icon "scrollable content" at bounding box center [0, 0] width 0 height 0
click at [1218, 211] on icon at bounding box center [1219, 210] width 13 height 13
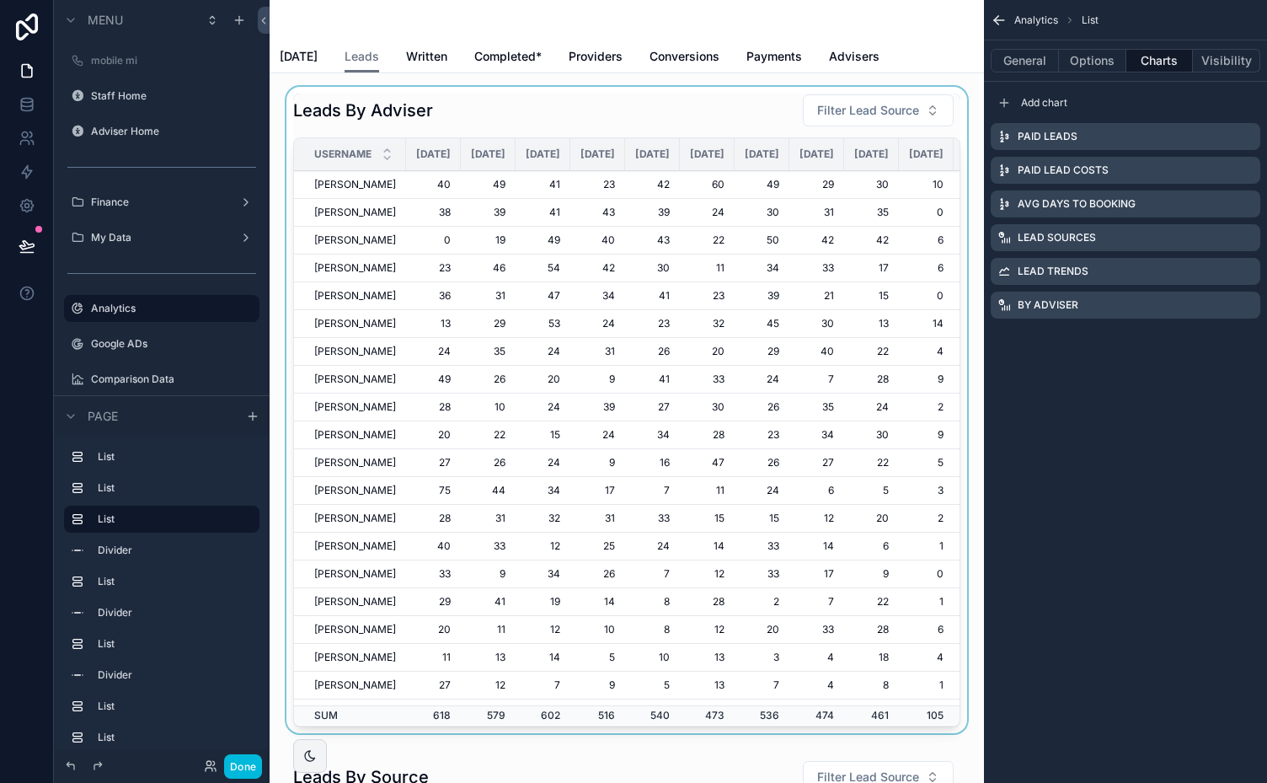
click at [720, 720] on div "scrollable content" at bounding box center [627, 413] width 688 height 653
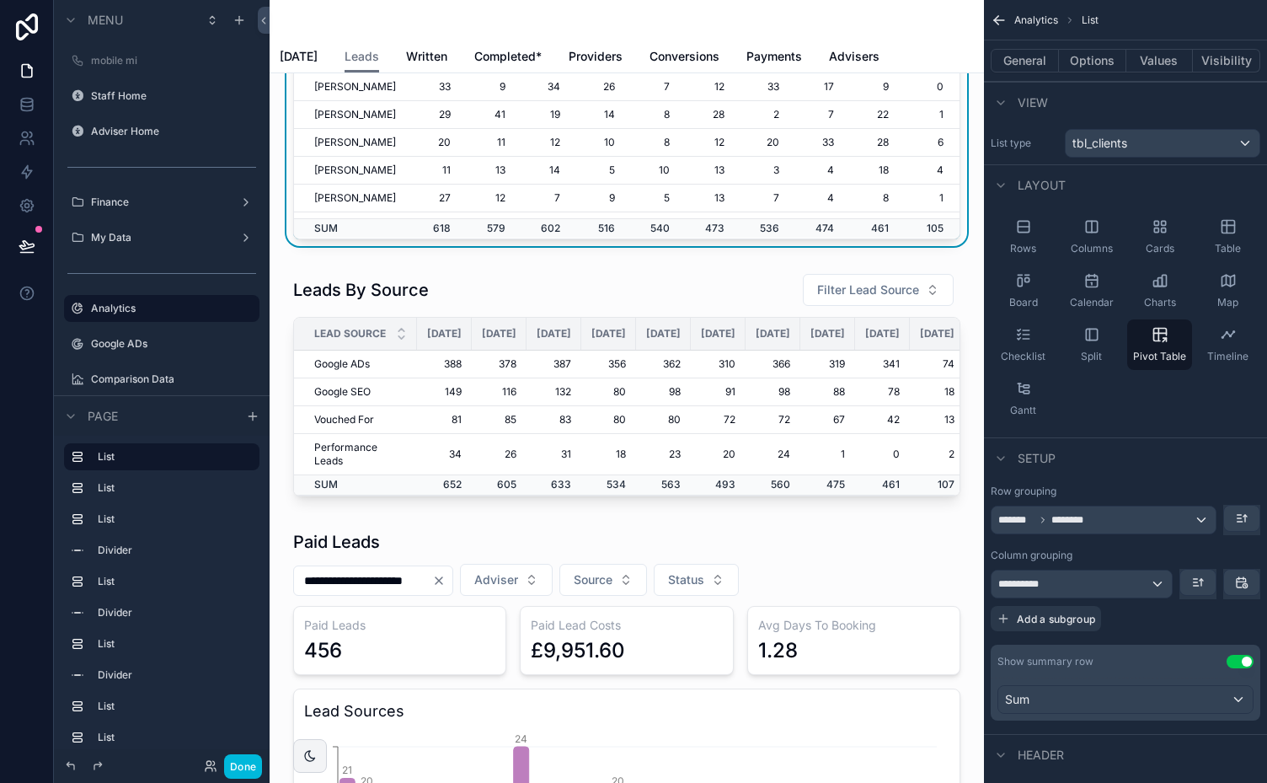
scroll to position [495, 0]
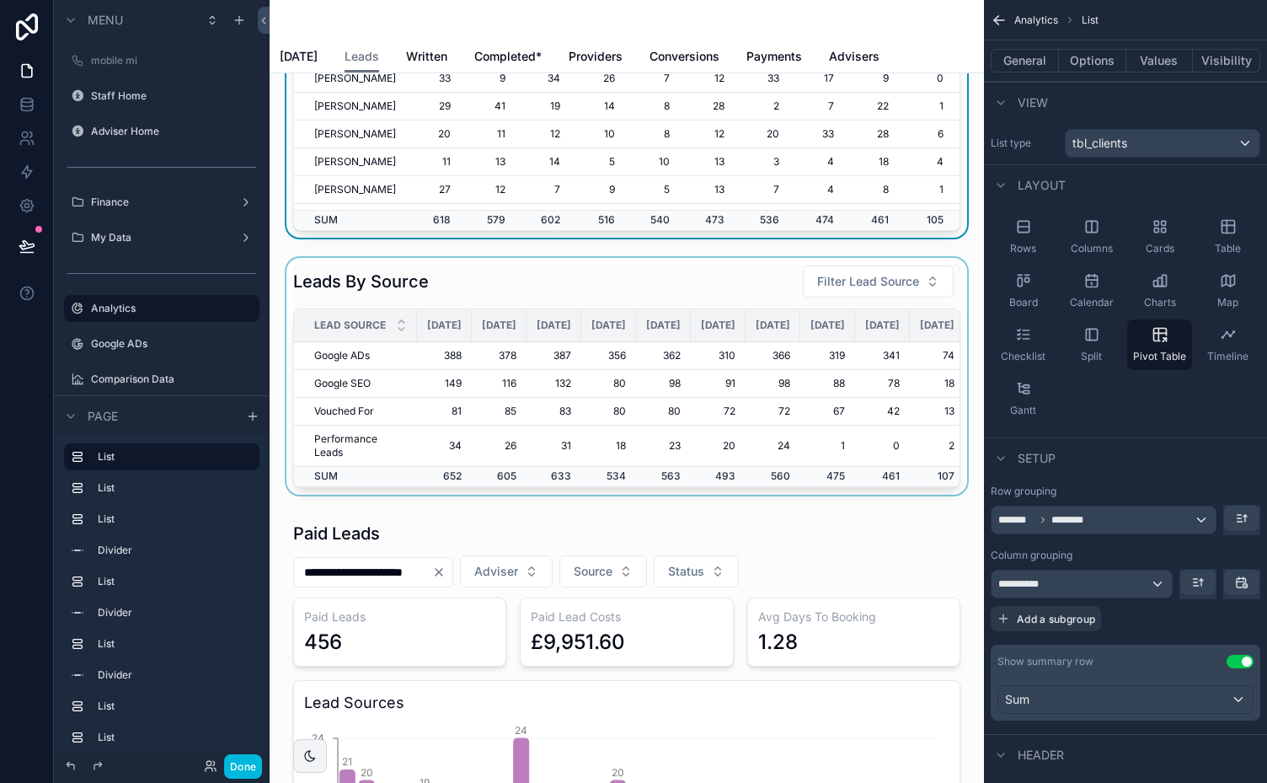
click at [863, 494] on div "scrollable content" at bounding box center [627, 380] width 688 height 244
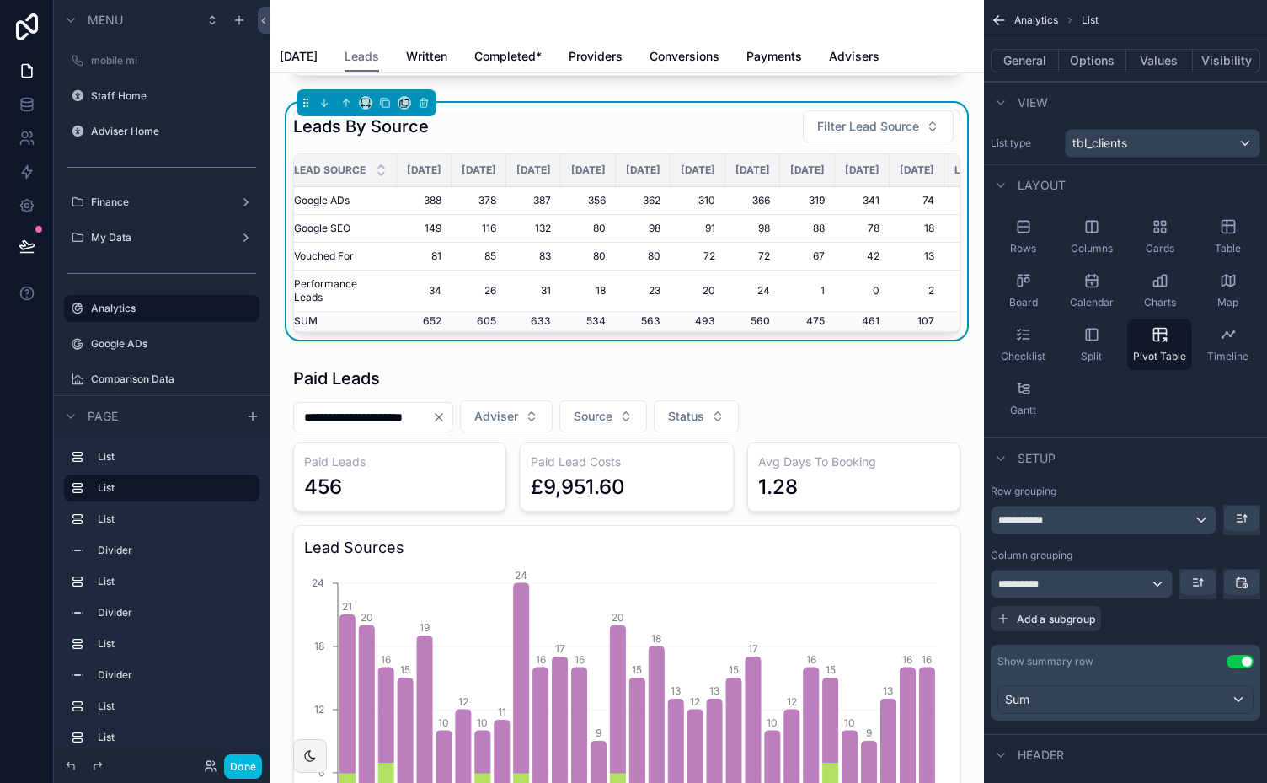
scroll to position [644, 0]
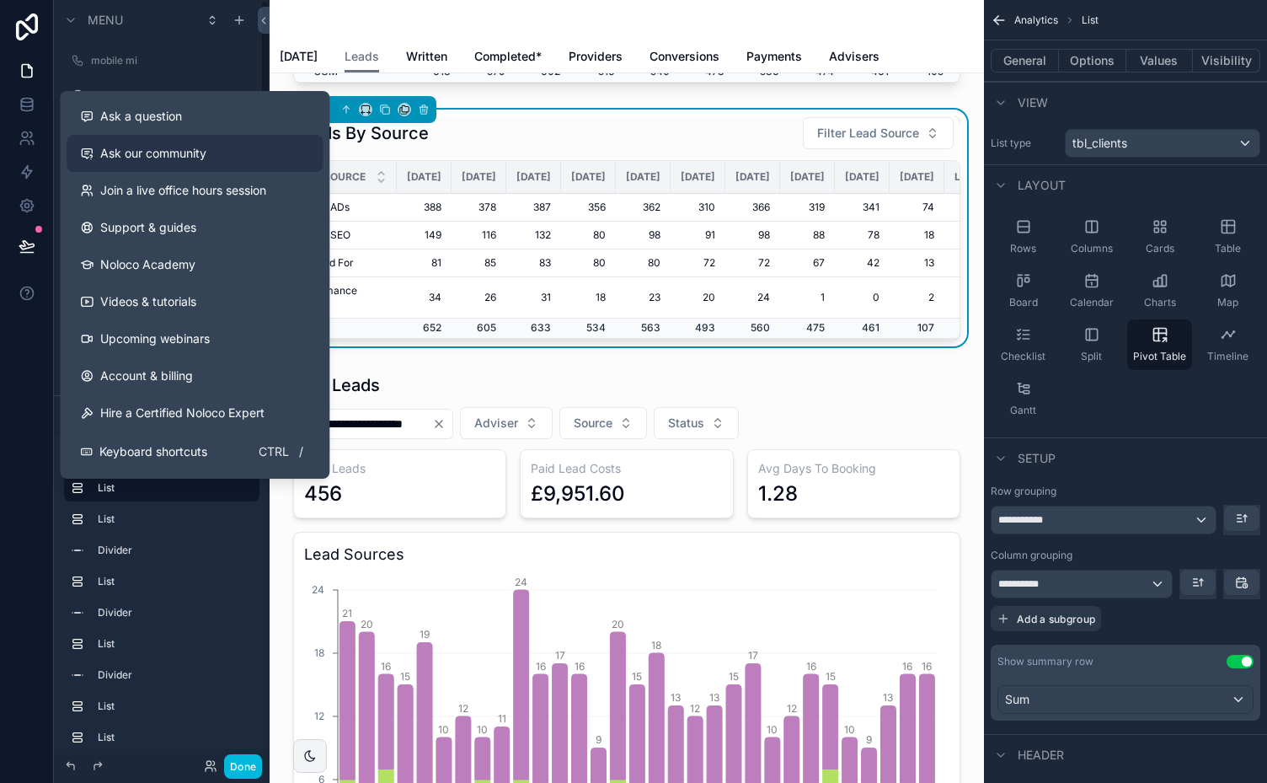
click at [184, 148] on span "Ask our community" at bounding box center [153, 153] width 106 height 17
